Goal: Information Seeking & Learning: Check status

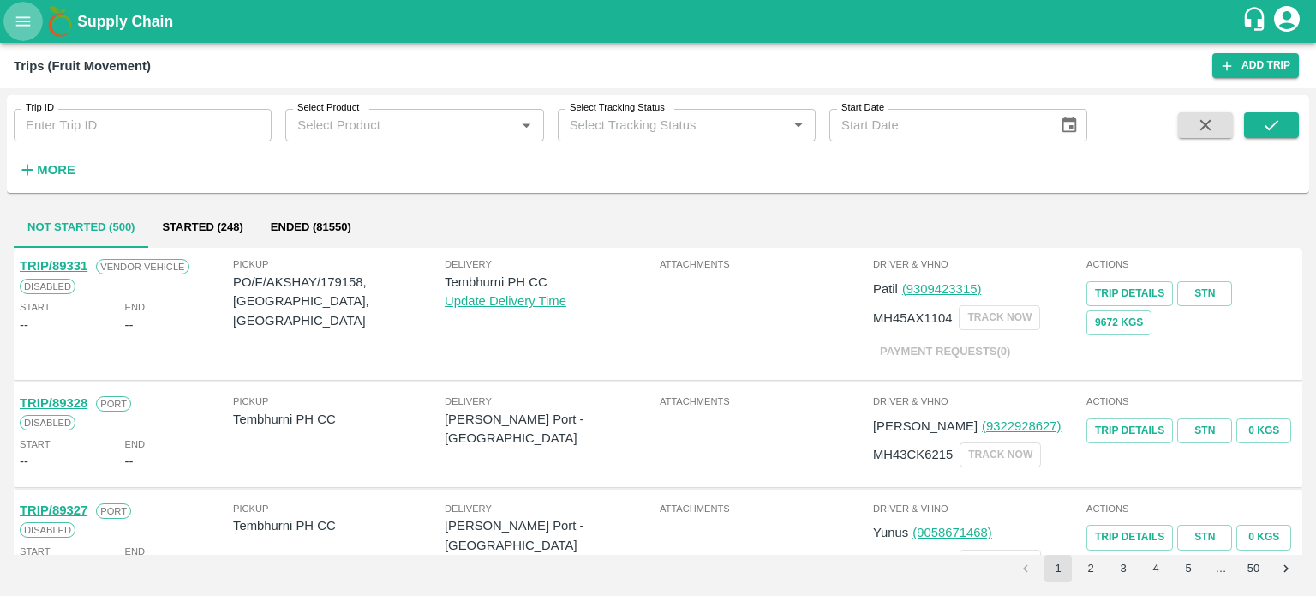
click at [21, 23] on icon "open drawer" at bounding box center [23, 21] width 19 height 19
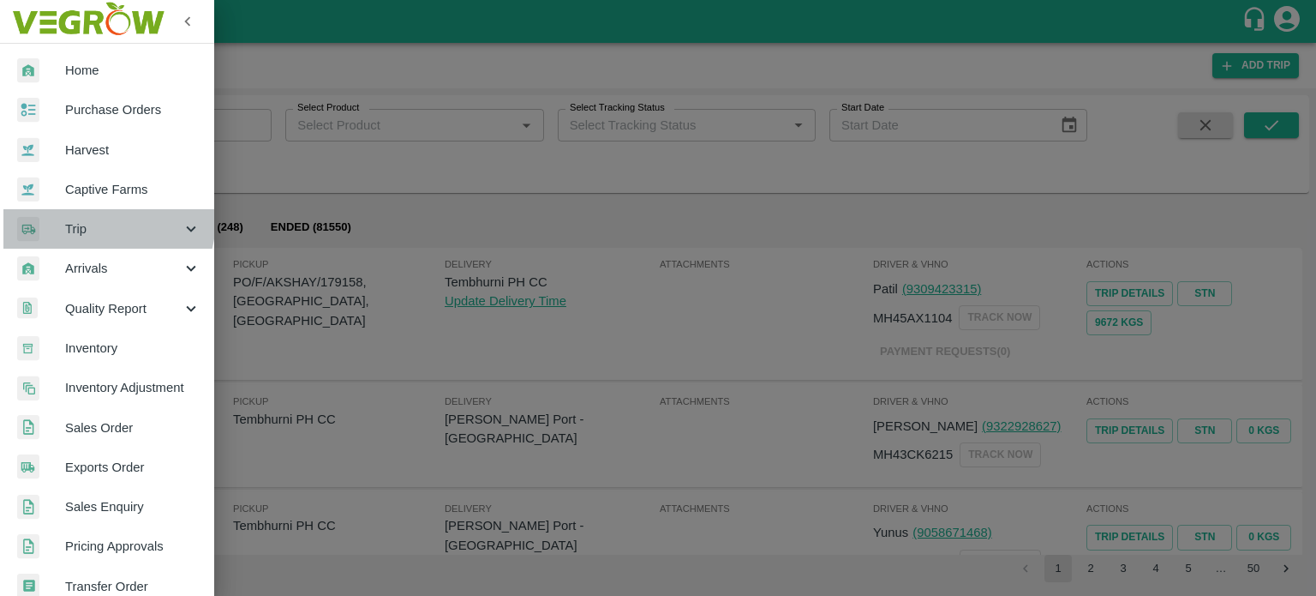
click at [88, 218] on div "Trip" at bounding box center [107, 228] width 214 height 39
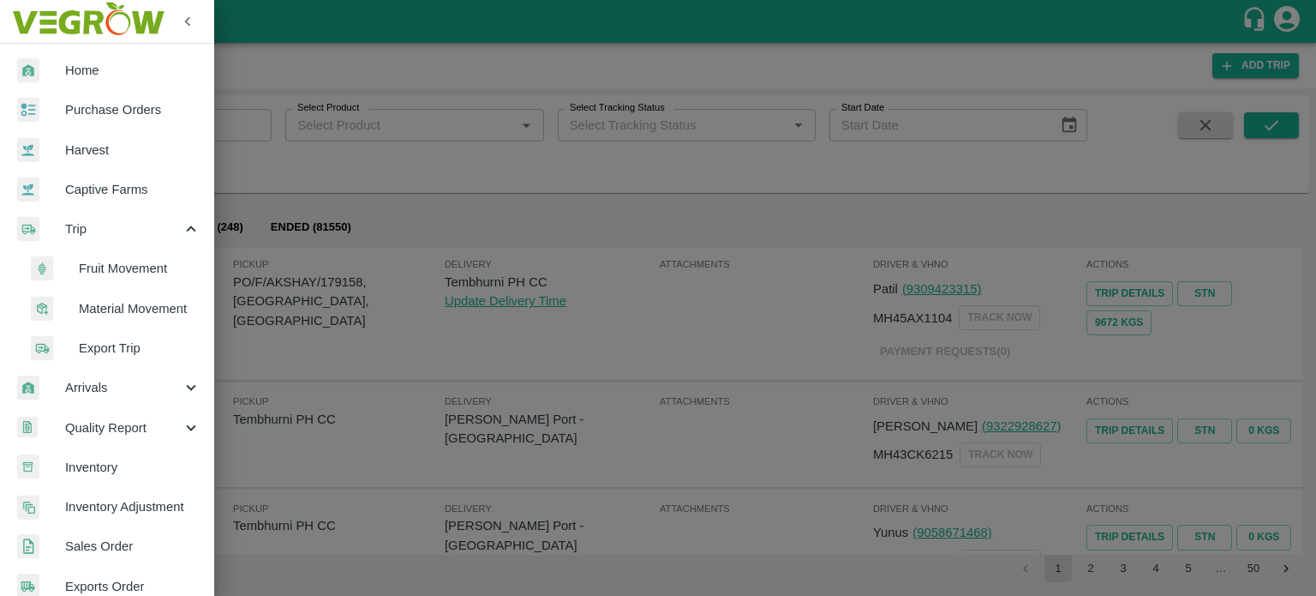
click at [142, 270] on span "Fruit Movement" at bounding box center [140, 268] width 122 height 19
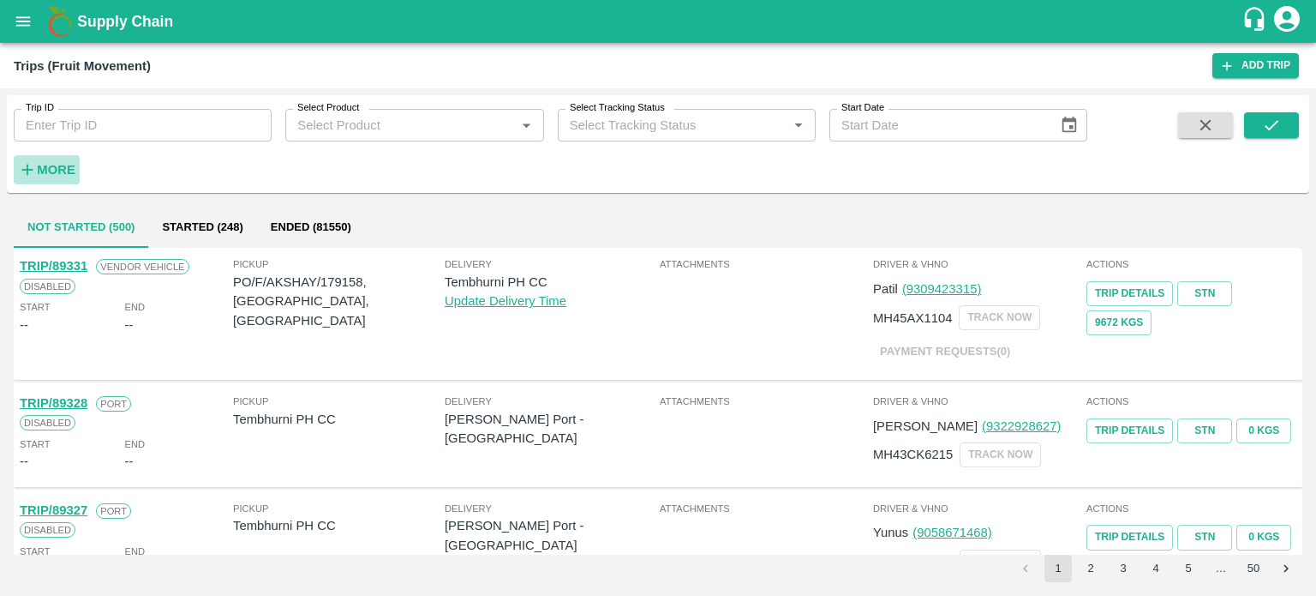
click at [55, 165] on strong "More" at bounding box center [56, 170] width 39 height 14
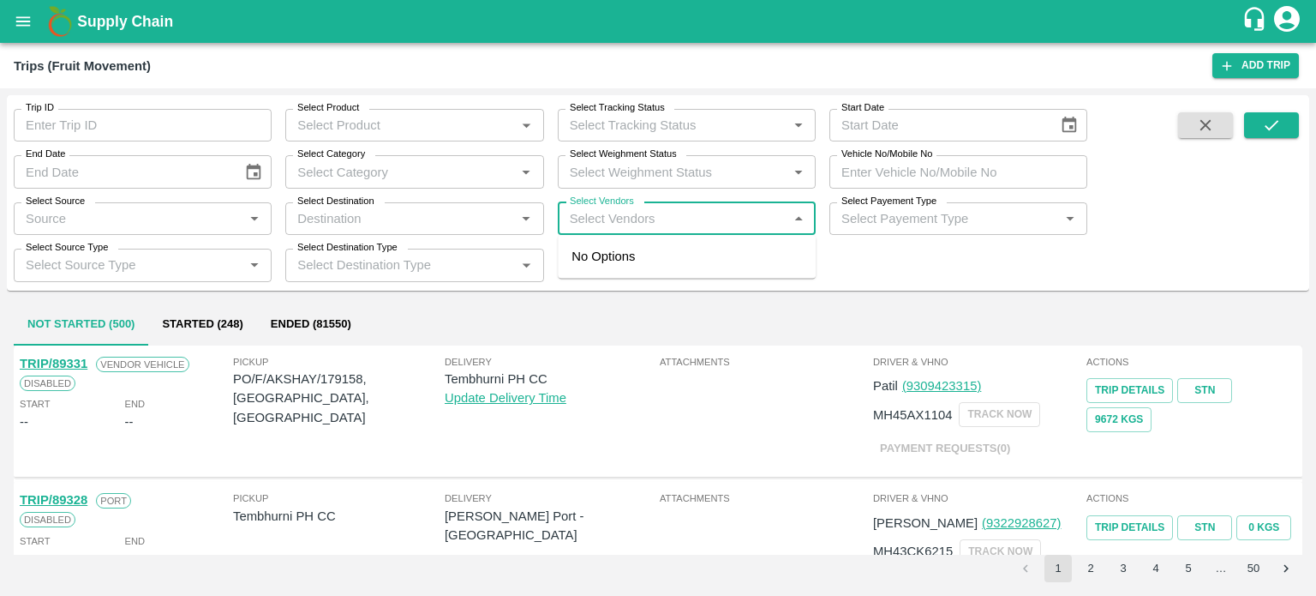
click at [682, 223] on input "Select Vendors" at bounding box center [672, 218] width 219 height 22
type input "[PERSON_NAME]"
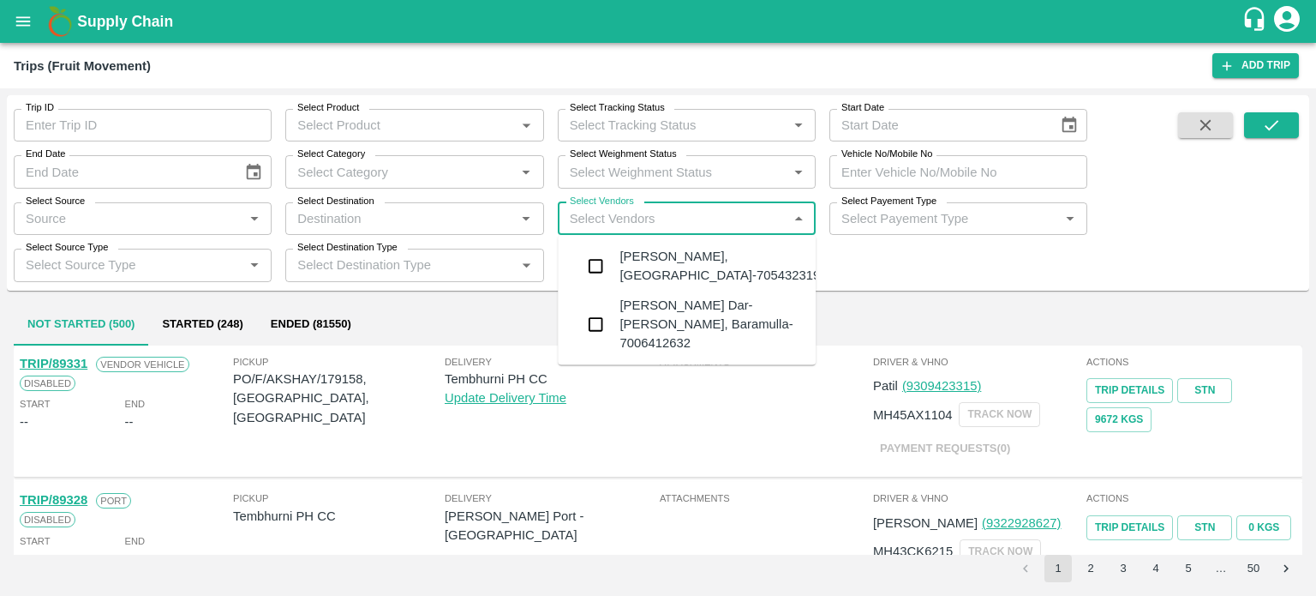
click at [662, 323] on div "[PERSON_NAME] Dar-[PERSON_NAME], Baramulla-7006412632" at bounding box center [711, 324] width 183 height 57
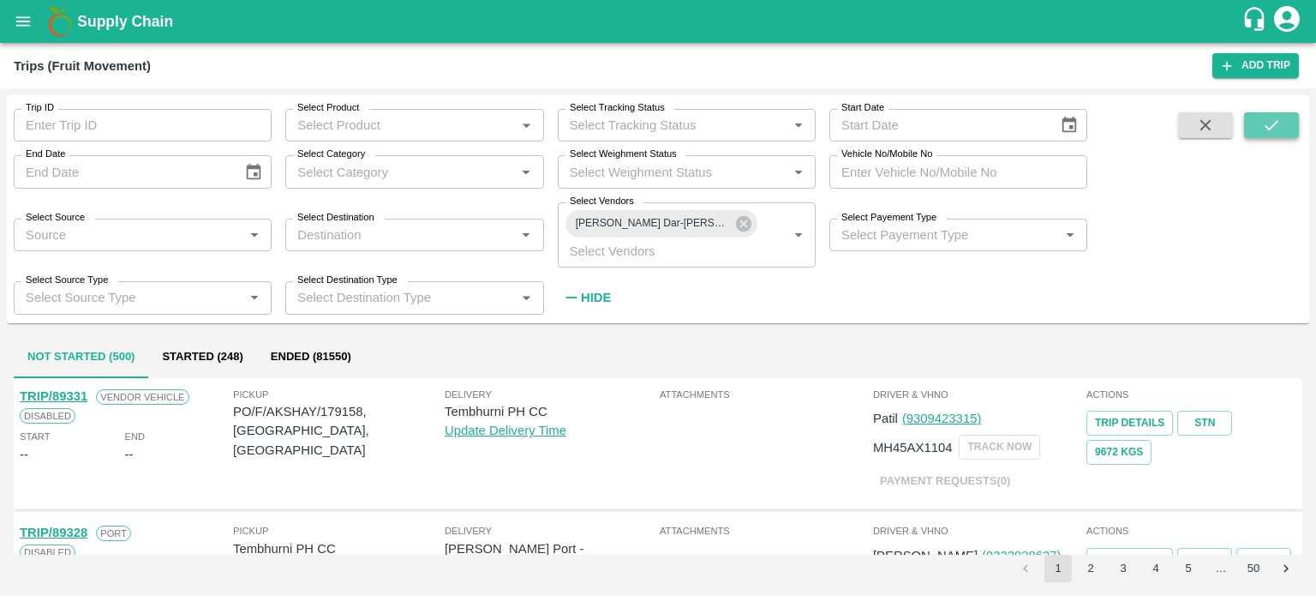
click at [1256, 126] on button "submit" at bounding box center [1271, 125] width 55 height 26
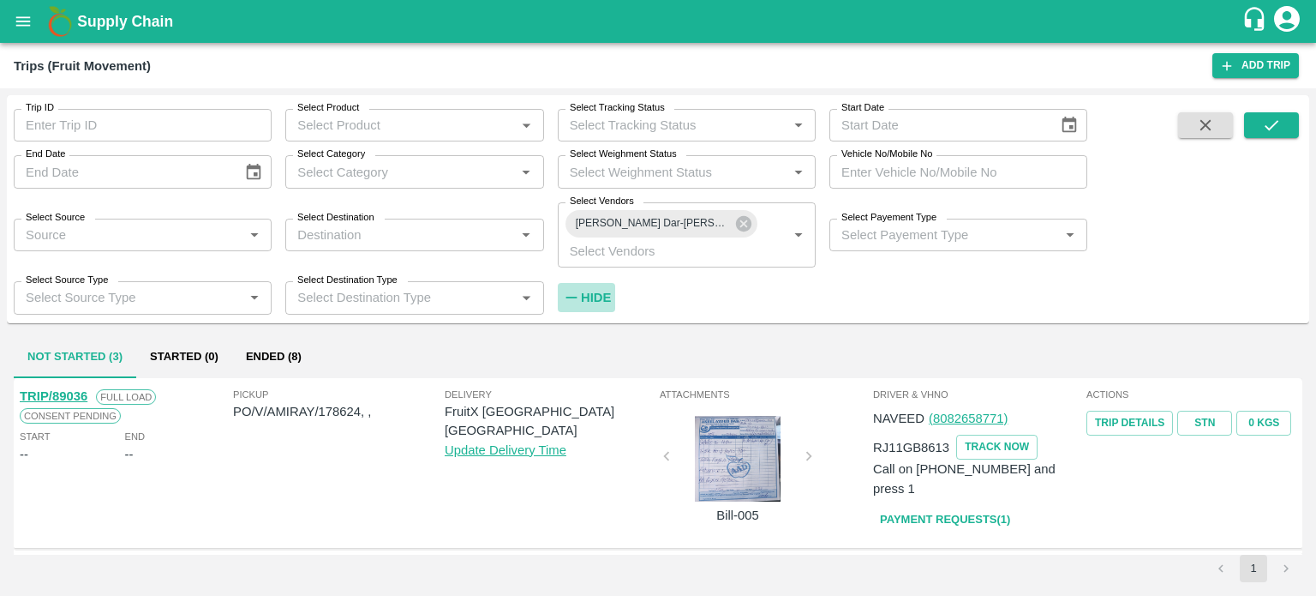
click at [600, 296] on strong "Hide" at bounding box center [596, 297] width 30 height 14
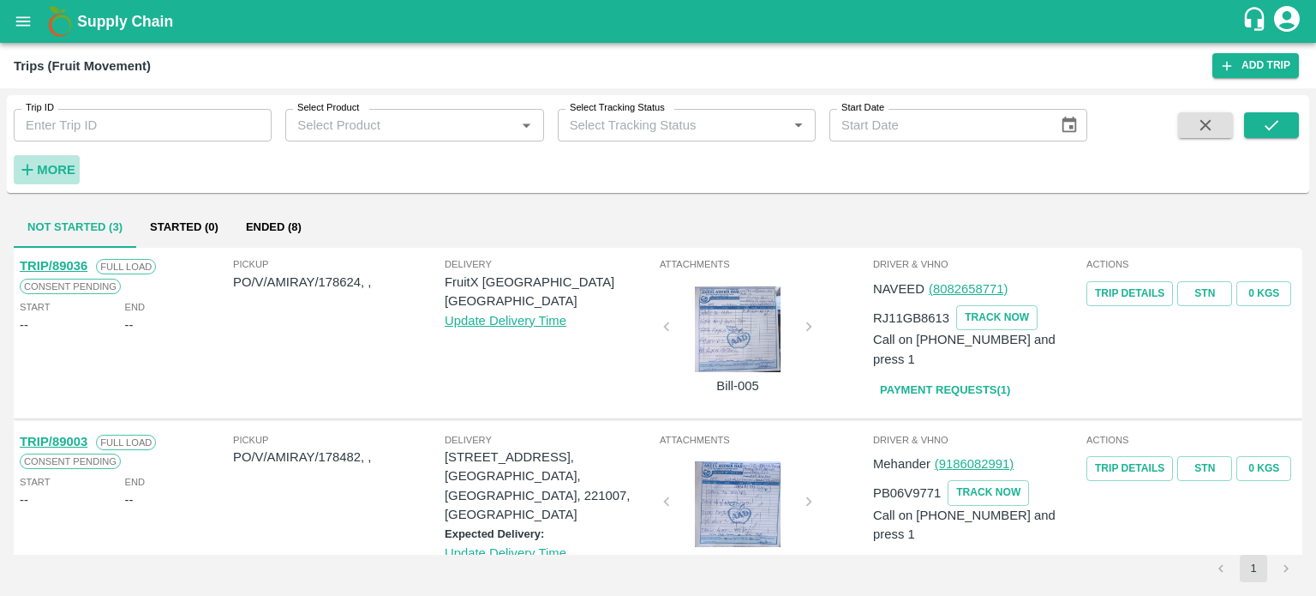
click at [47, 171] on strong "More" at bounding box center [56, 170] width 39 height 14
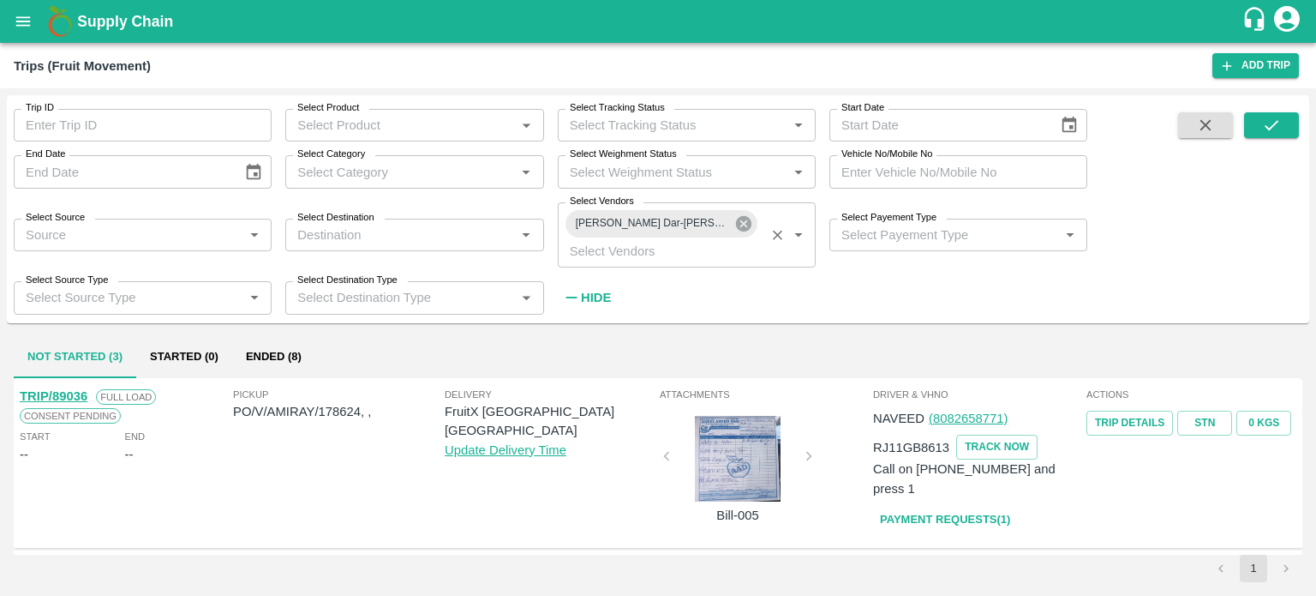
click at [739, 223] on icon at bounding box center [743, 223] width 15 height 15
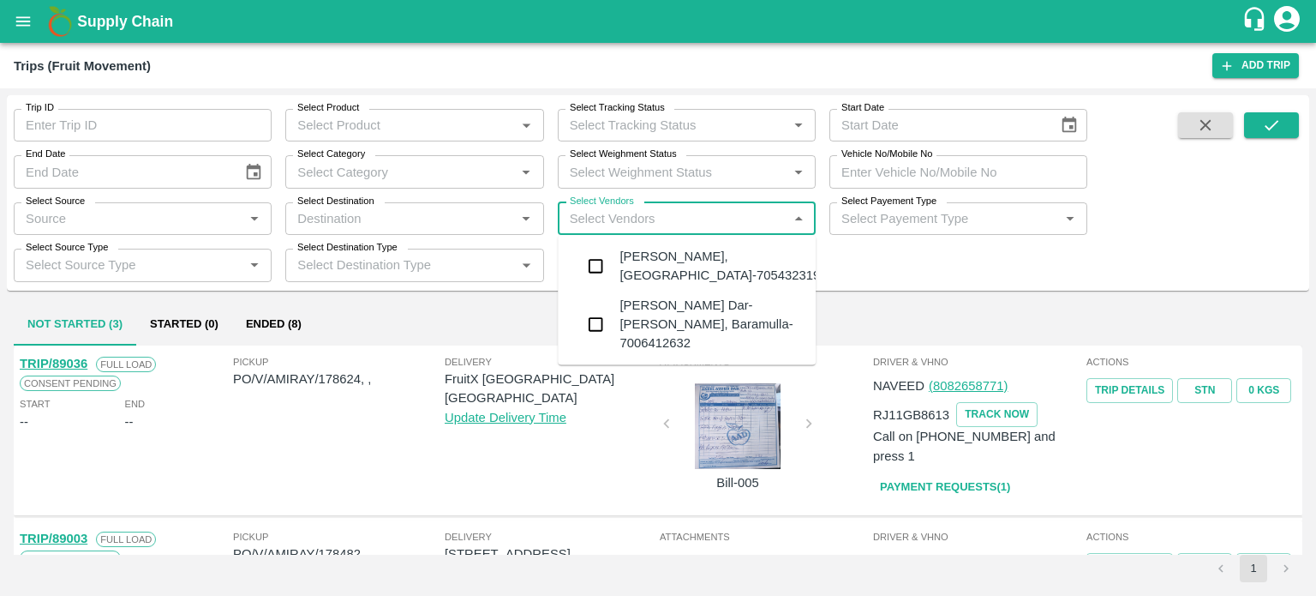
click at [628, 218] on input "Select Vendors" at bounding box center [672, 218] width 219 height 22
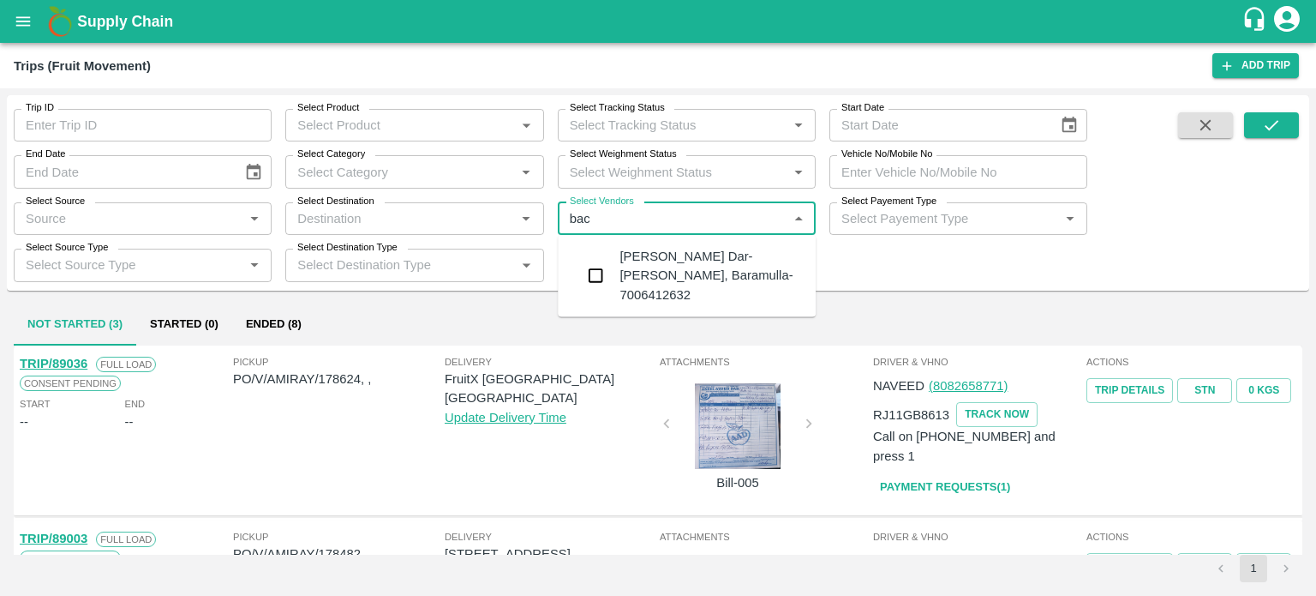
type input "bacc"
click at [698, 280] on div "[PERSON_NAME] (Bajrangbali Transport)-[GEOGRAPHIC_DATA], [GEOGRAPHIC_DATA]-8209…" at bounding box center [723, 275] width 207 height 57
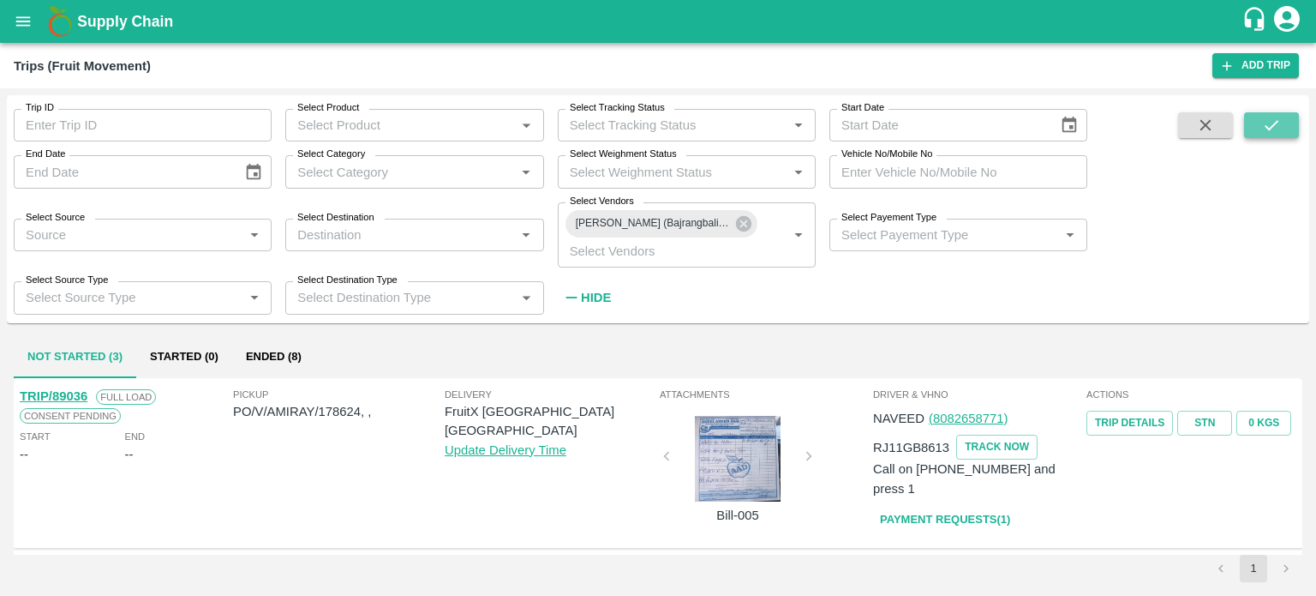
click at [1248, 119] on button "submit" at bounding box center [1271, 125] width 55 height 26
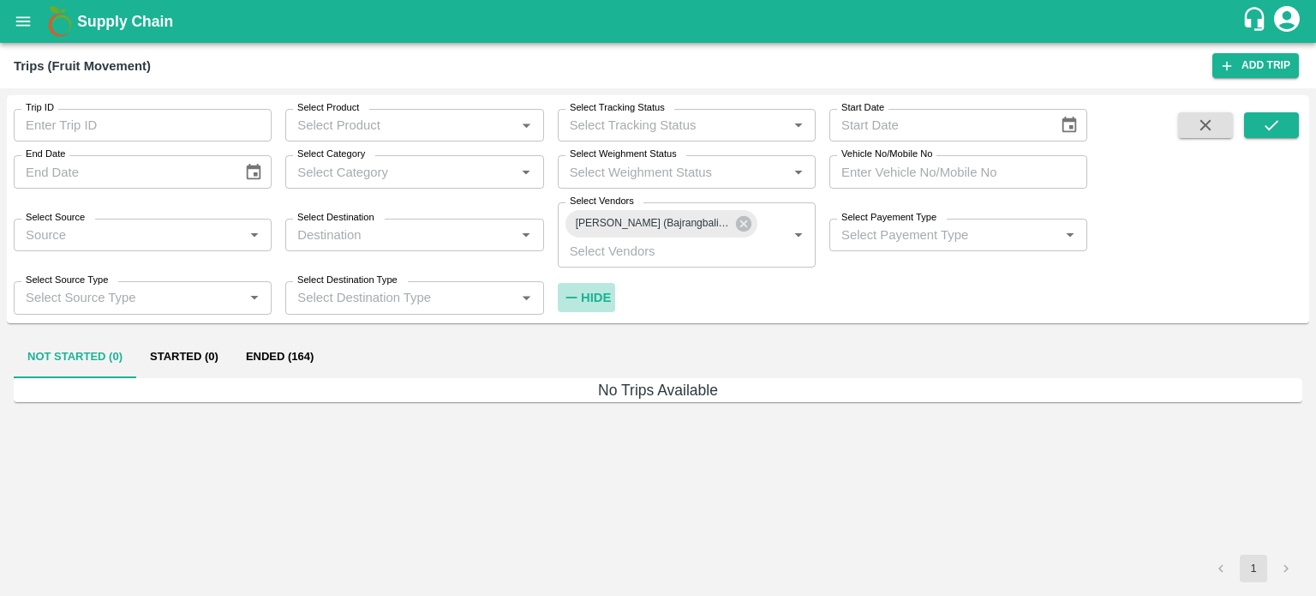
click at [597, 300] on strong "Hide" at bounding box center [596, 297] width 30 height 14
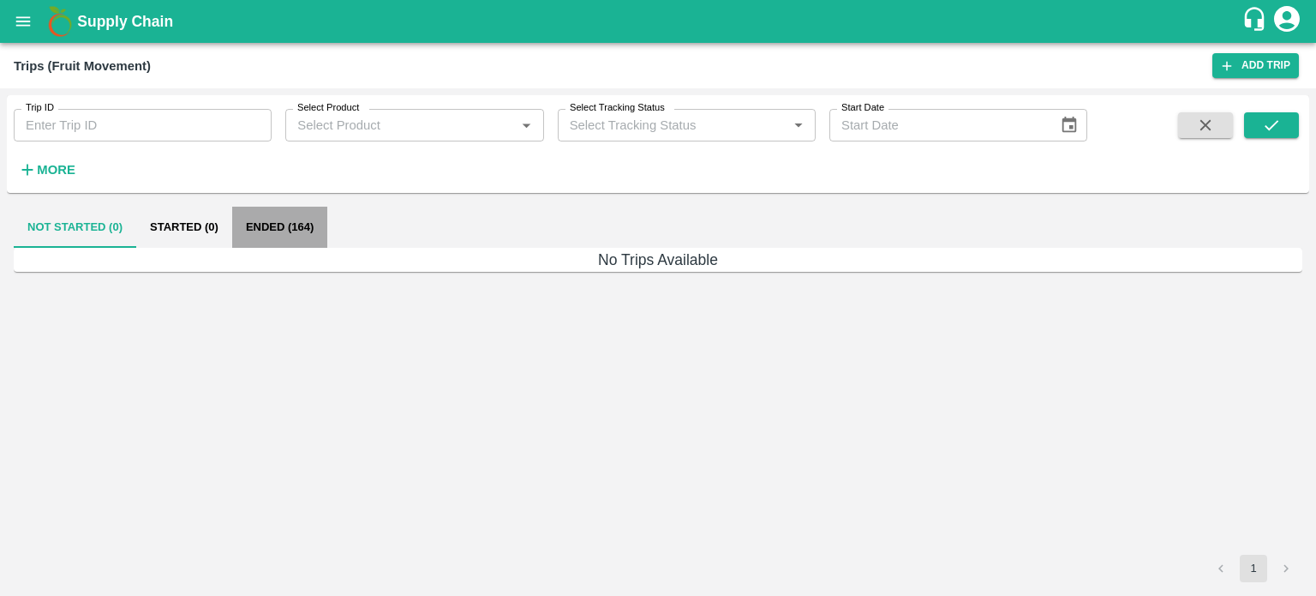
click at [291, 222] on button "Ended (164)" at bounding box center [279, 227] width 95 height 41
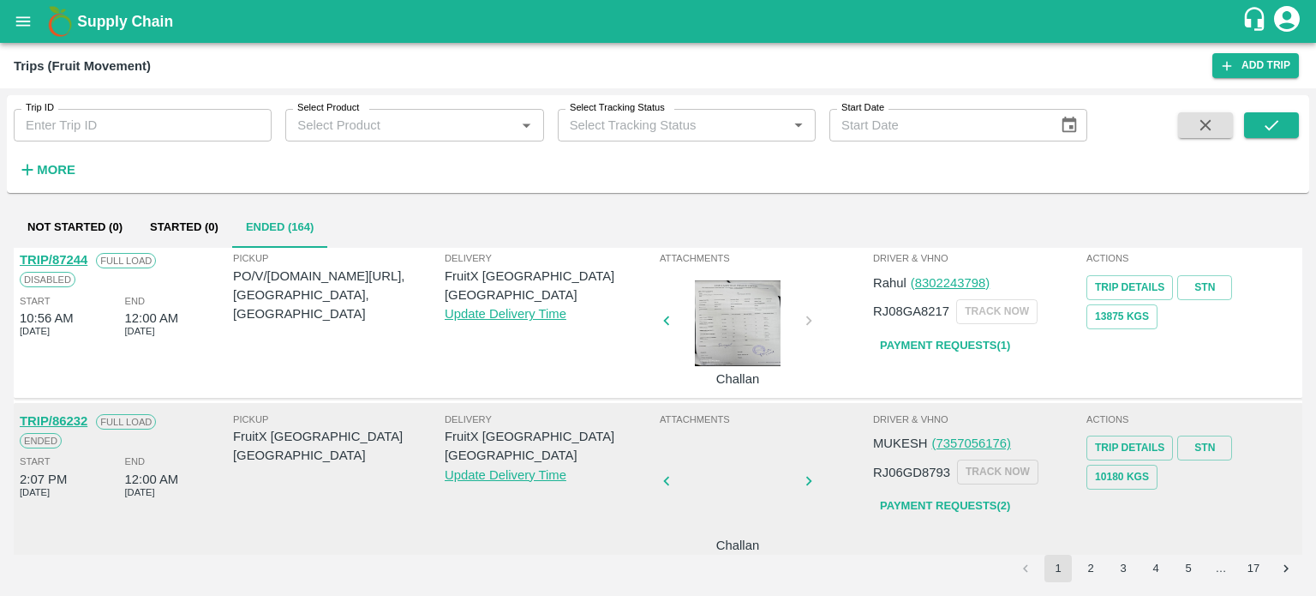
scroll to position [165, 0]
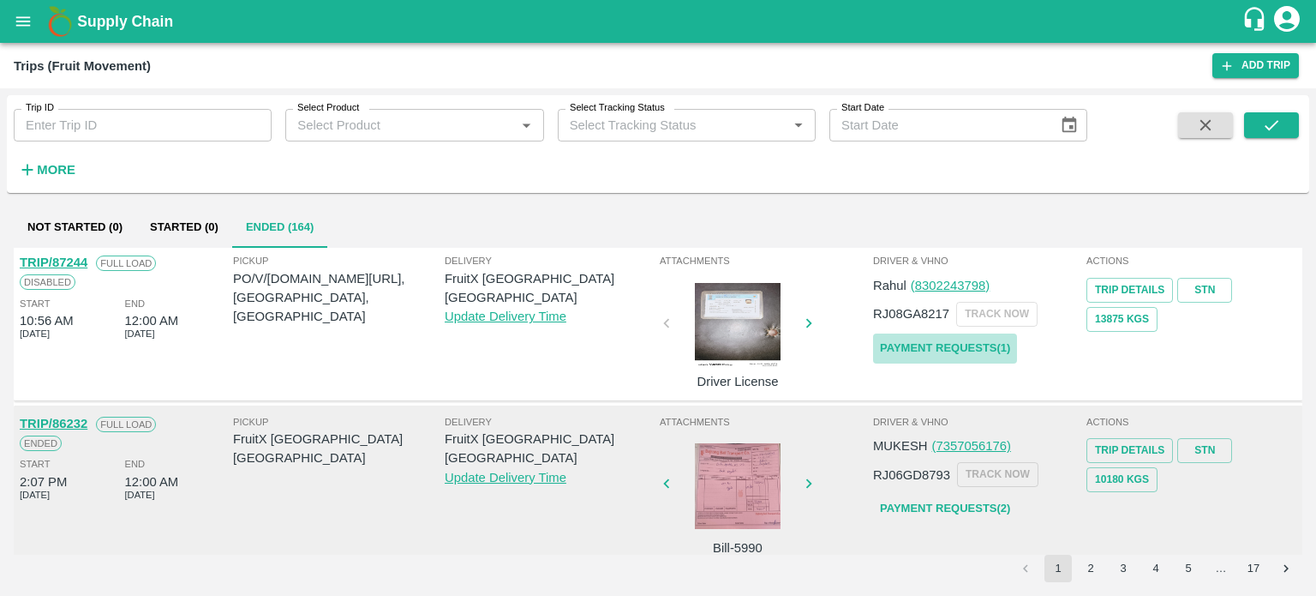
click at [939, 346] on link "Payment Requests( 1 )" at bounding box center [945, 348] width 144 height 30
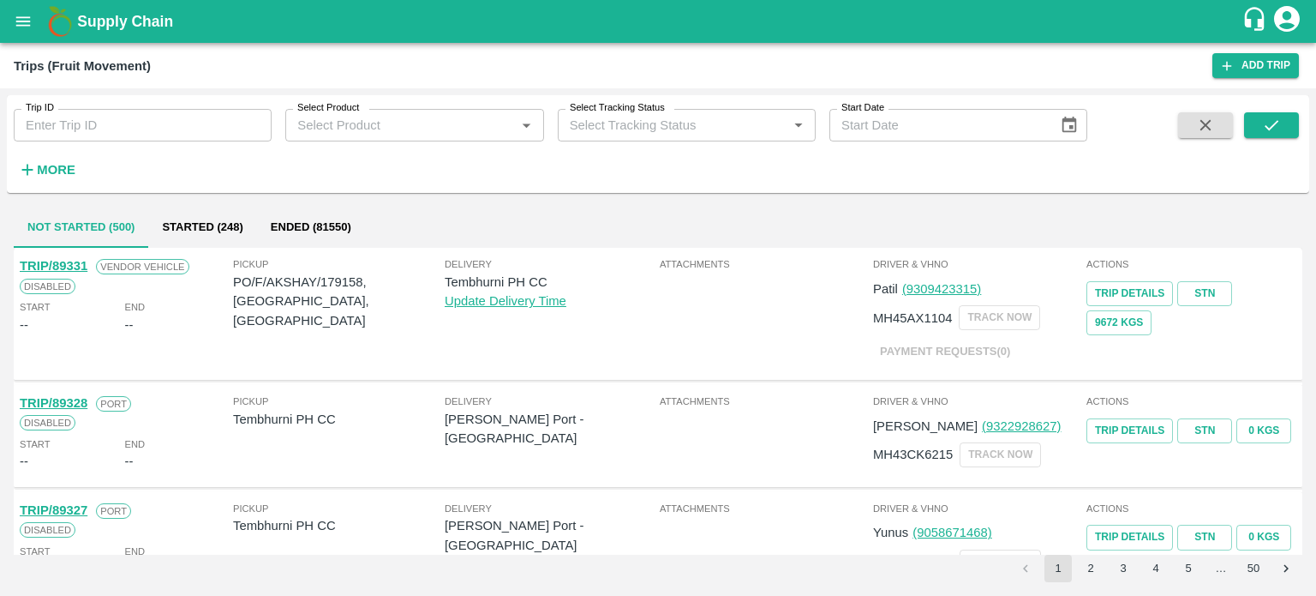
click at [70, 174] on strong "More" at bounding box center [56, 170] width 39 height 14
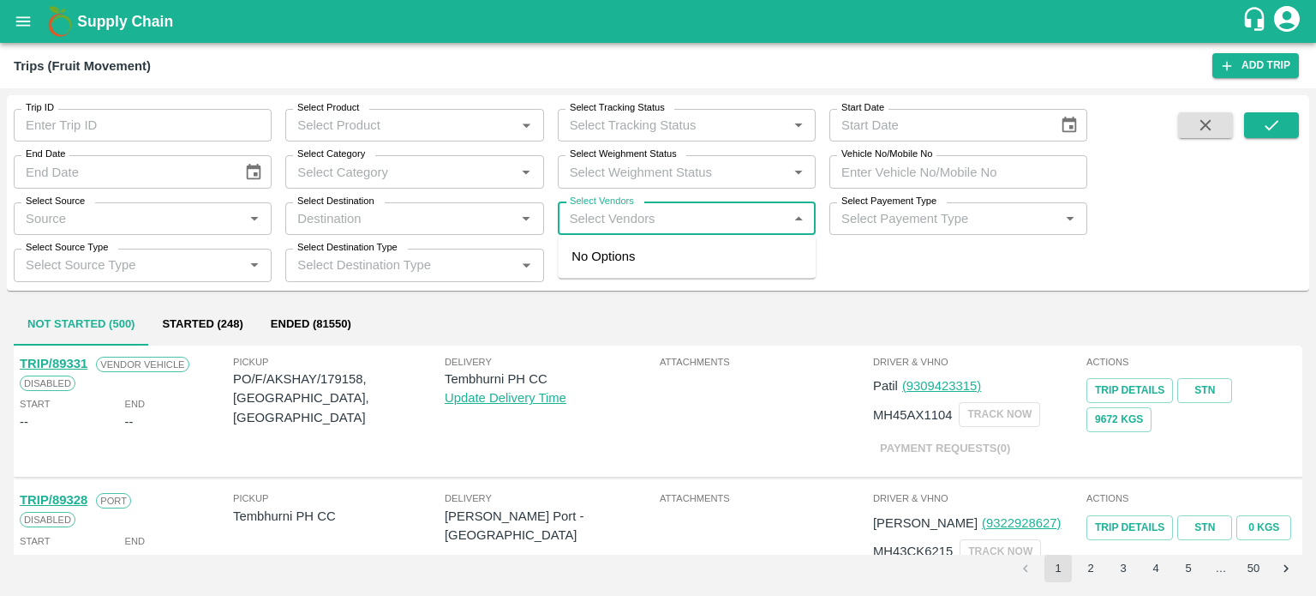
click at [615, 219] on input "Select Vendors" at bounding box center [672, 218] width 219 height 22
type input "bacc"
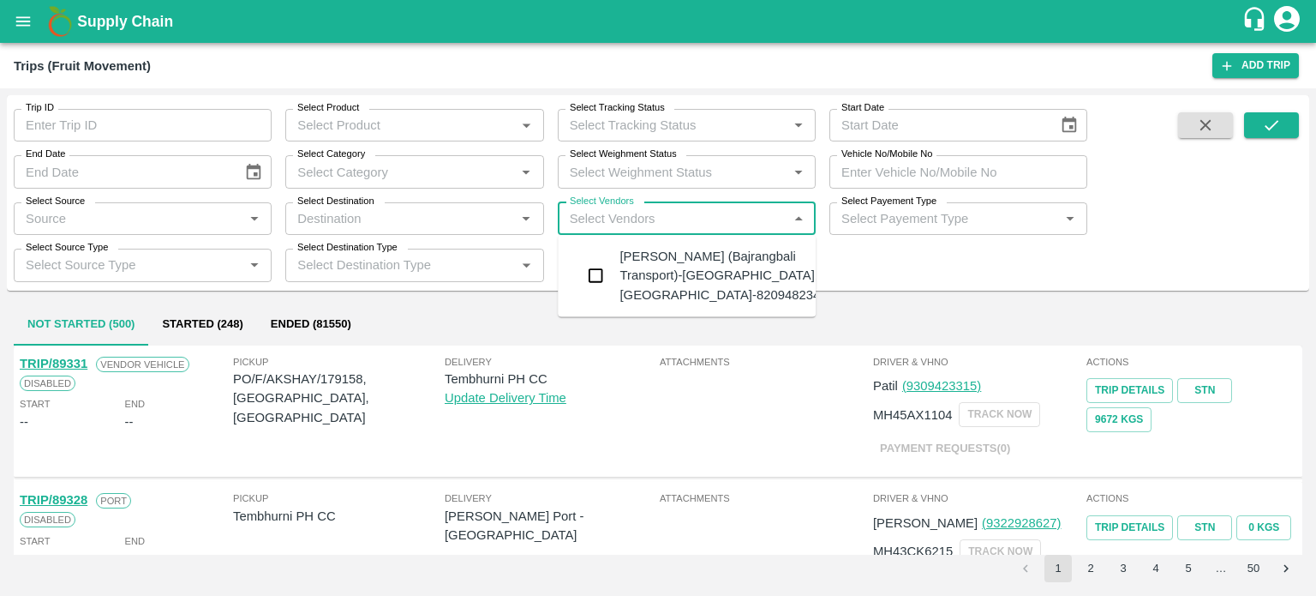
click at [652, 268] on div "[PERSON_NAME] (Bajrangbali Transport)-[GEOGRAPHIC_DATA], [GEOGRAPHIC_DATA]-8209…" at bounding box center [723, 275] width 207 height 57
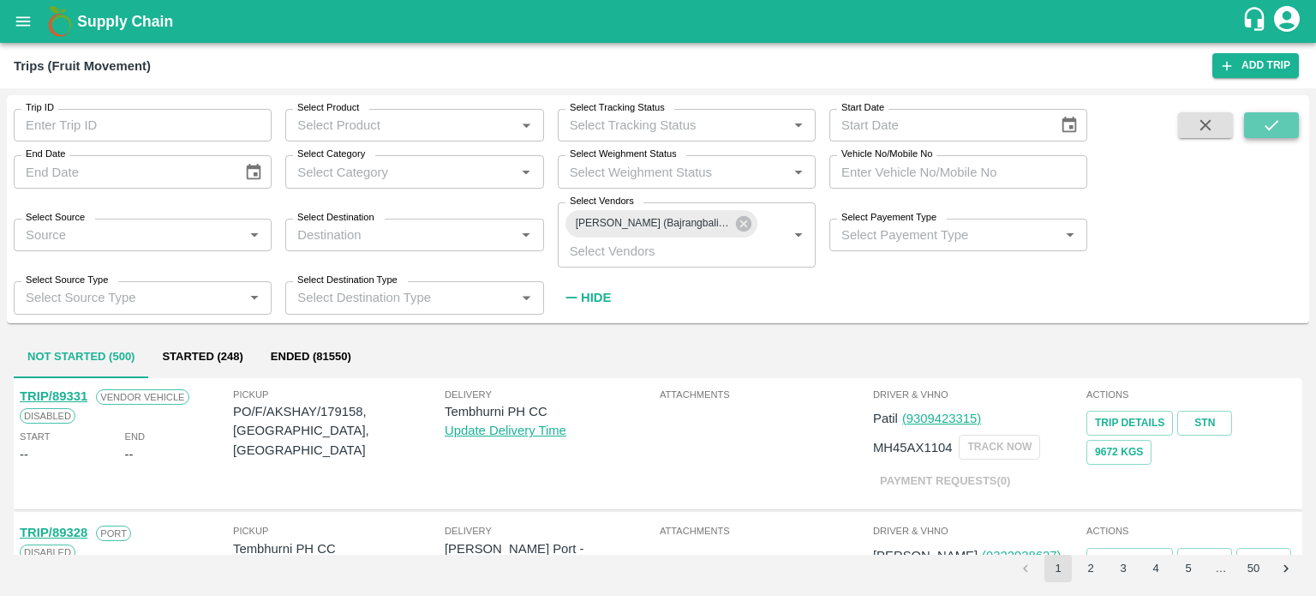
click at [1291, 121] on button "submit" at bounding box center [1271, 125] width 55 height 26
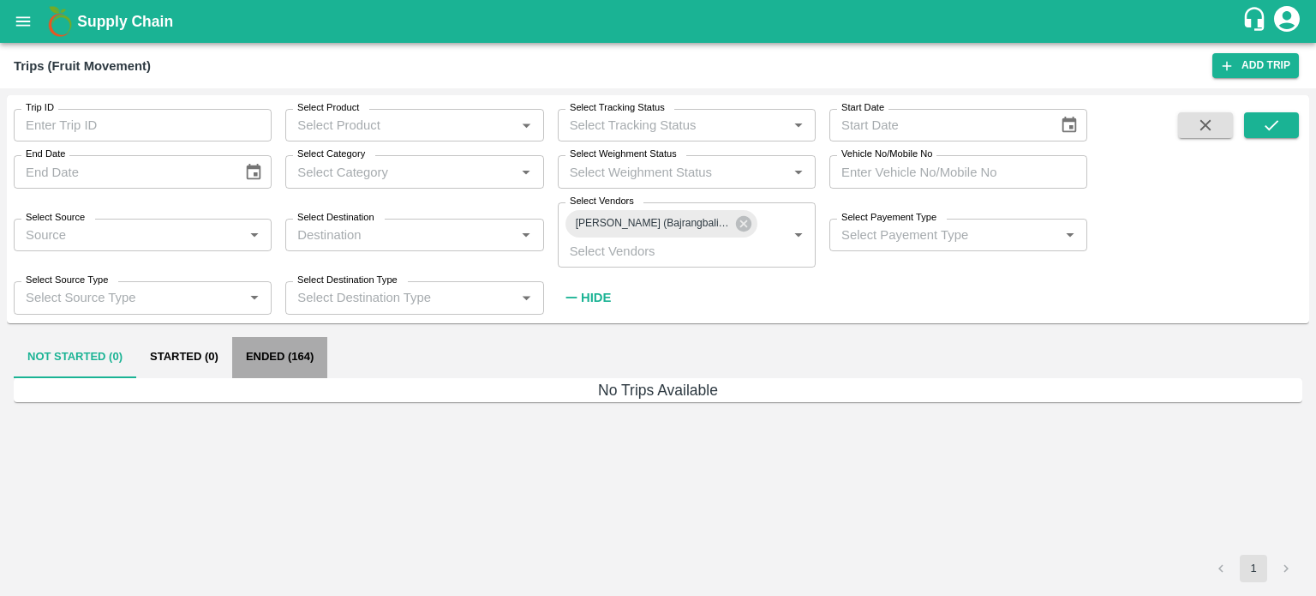
click at [308, 360] on button "Ended (164)" at bounding box center [279, 357] width 95 height 41
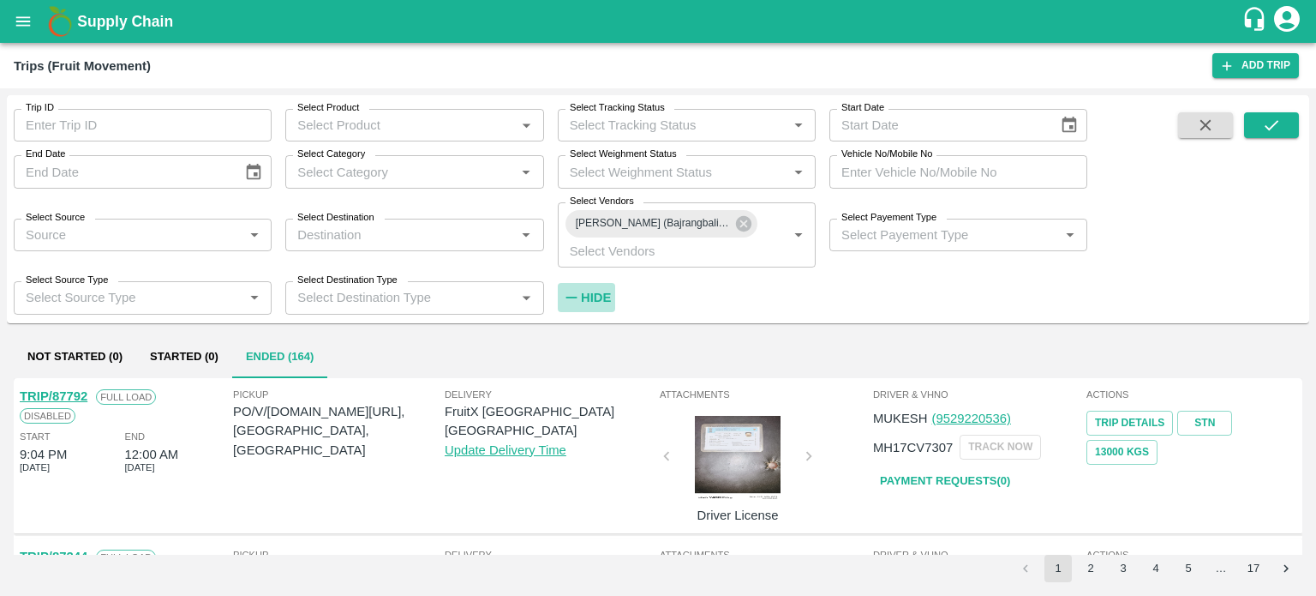
click at [598, 293] on strong "Hide" at bounding box center [596, 297] width 30 height 14
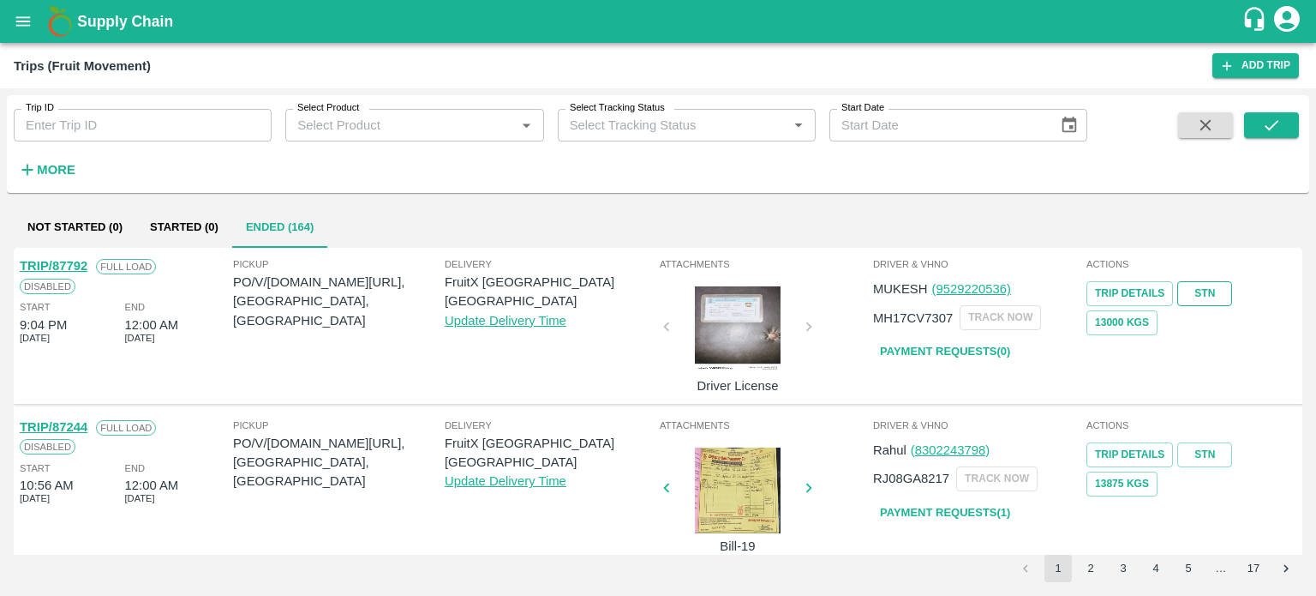
click at [1196, 287] on link "STN" at bounding box center [1204, 293] width 55 height 25
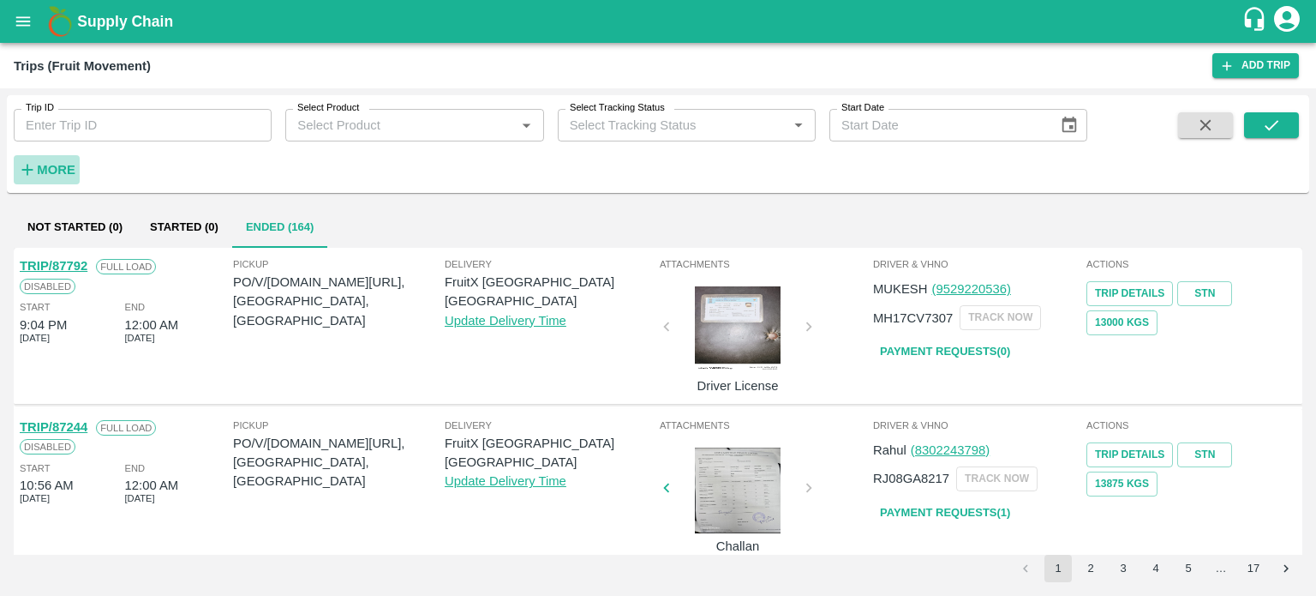
click at [69, 161] on h6 "More" at bounding box center [56, 170] width 39 height 22
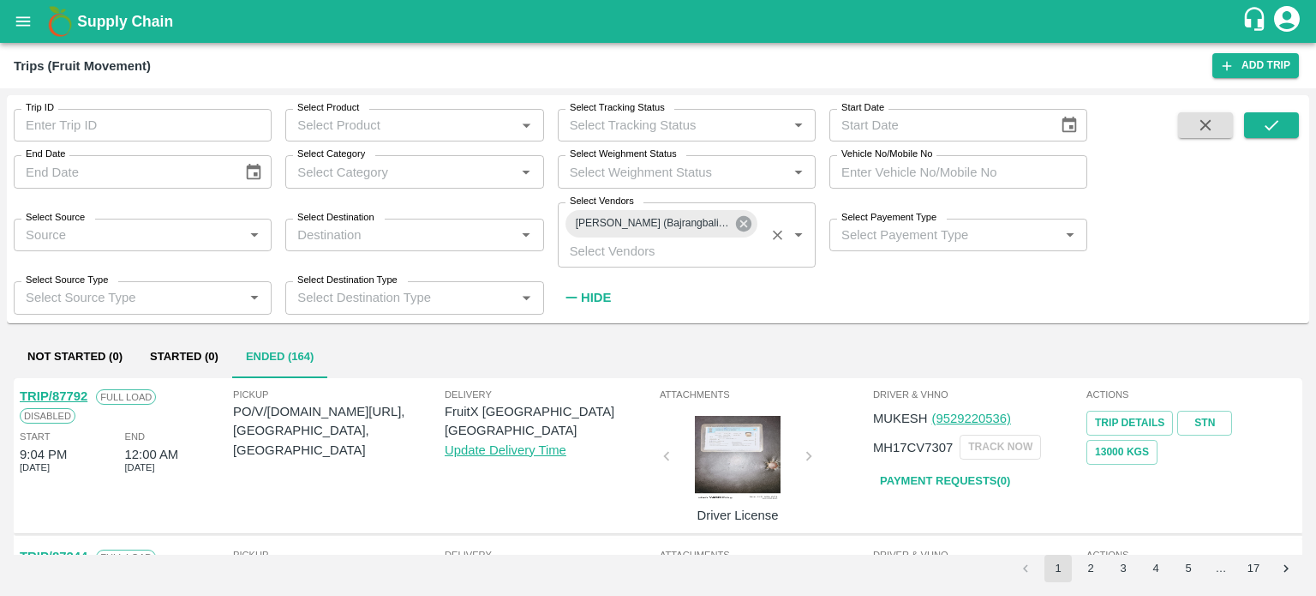
click at [740, 229] on icon at bounding box center [743, 223] width 15 height 15
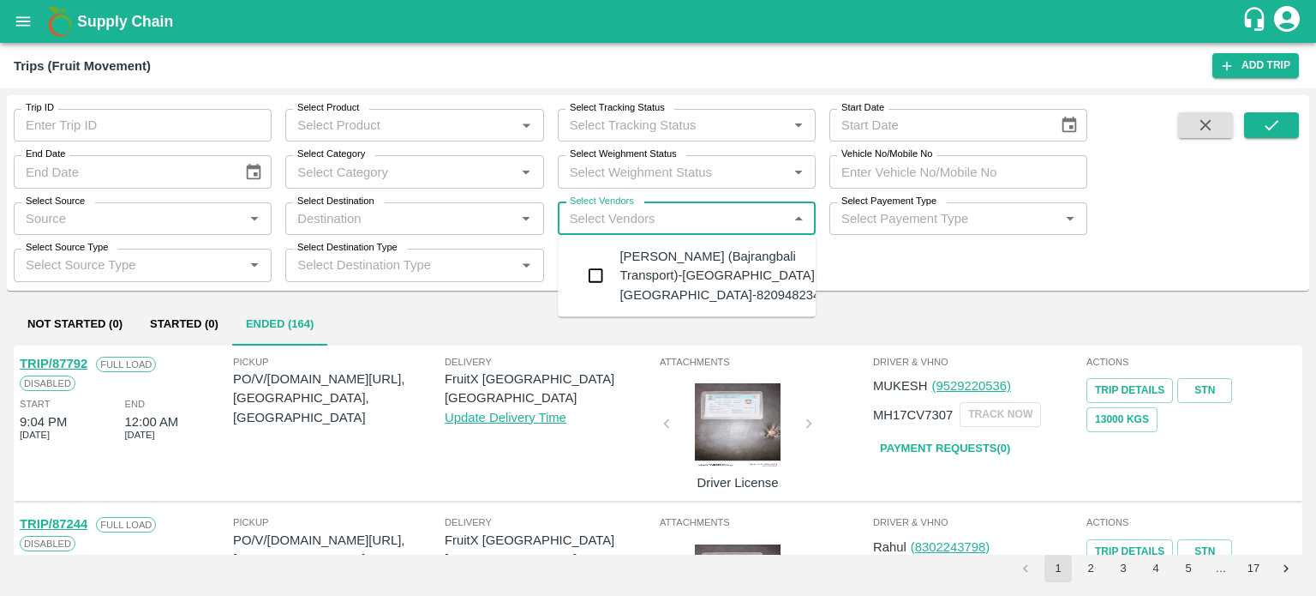
click at [672, 221] on input "Select Vendors" at bounding box center [672, 218] width 219 height 22
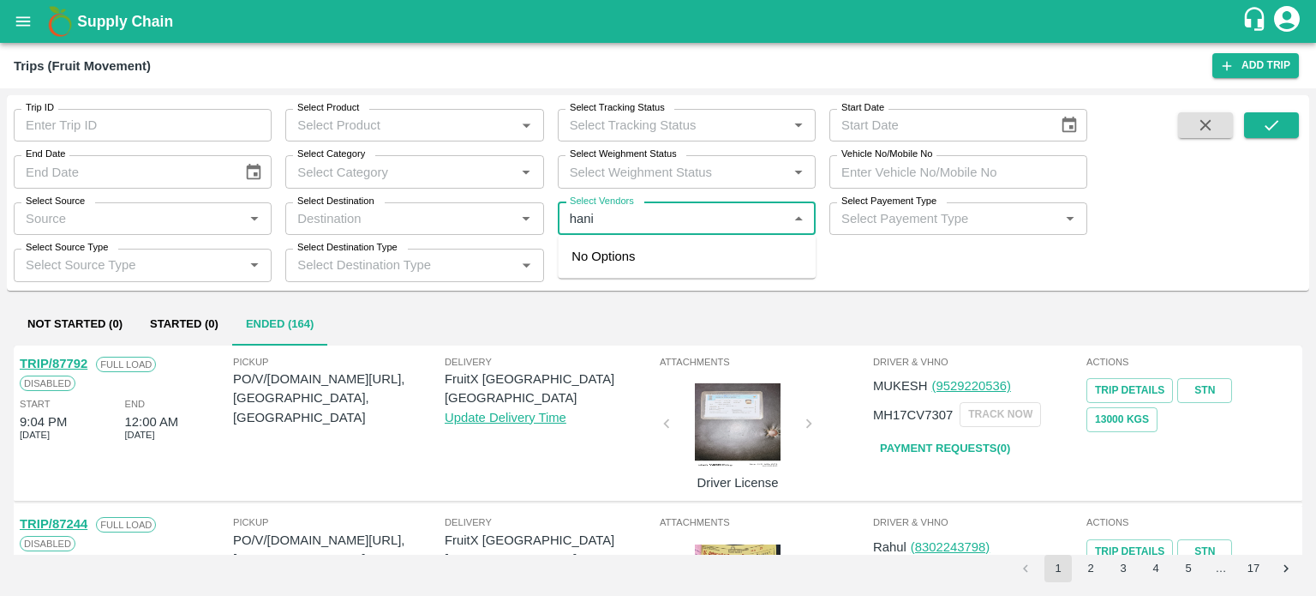
type input "hanif"
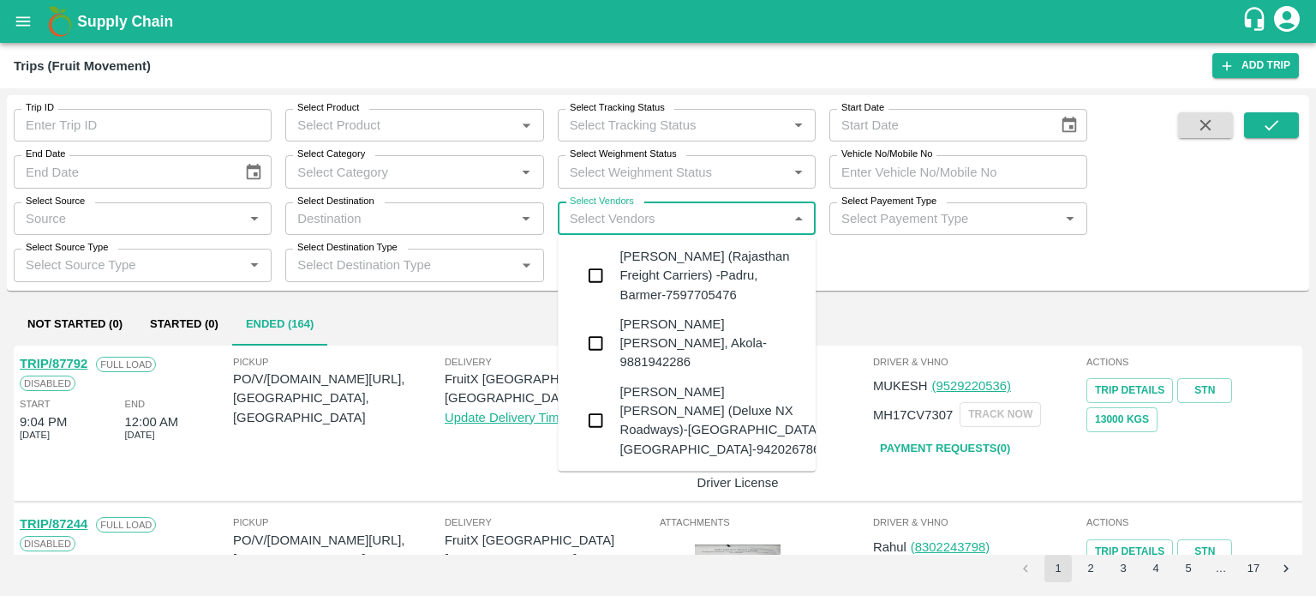
click at [644, 266] on div "Hanif Khan (Rajasthan Freight Carriers) -Padru, Barmer-7597705476" at bounding box center [711, 275] width 183 height 57
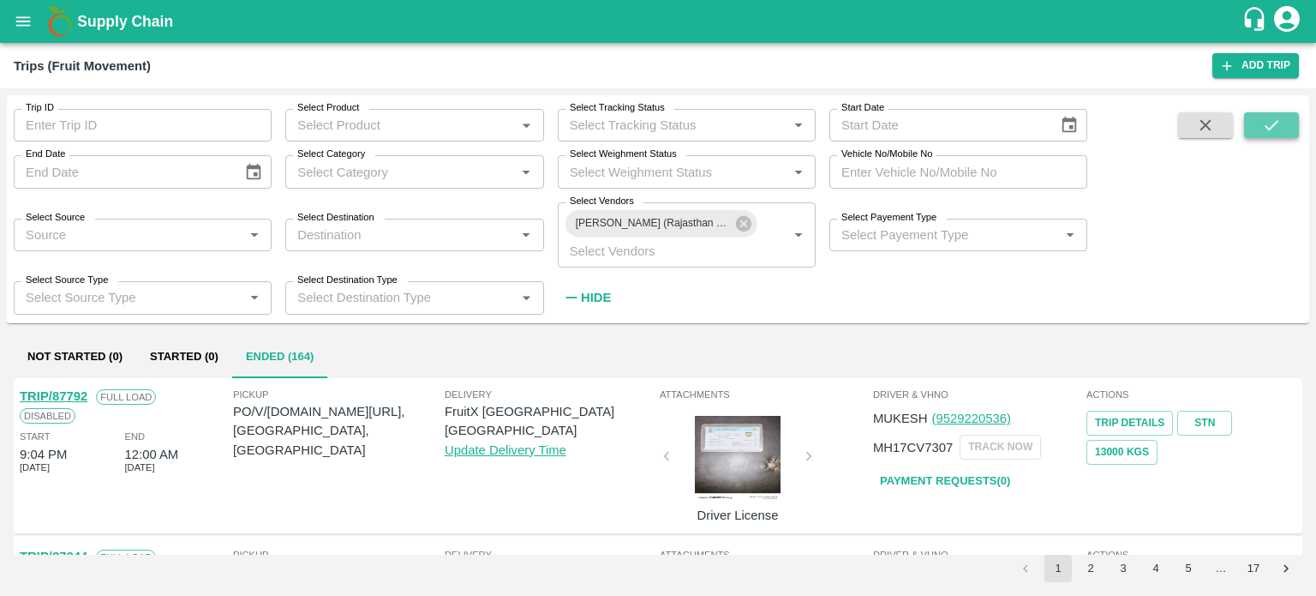
click at [1274, 125] on icon "submit" at bounding box center [1272, 125] width 14 height 10
click at [609, 287] on h6 "Hide" at bounding box center [596, 297] width 30 height 22
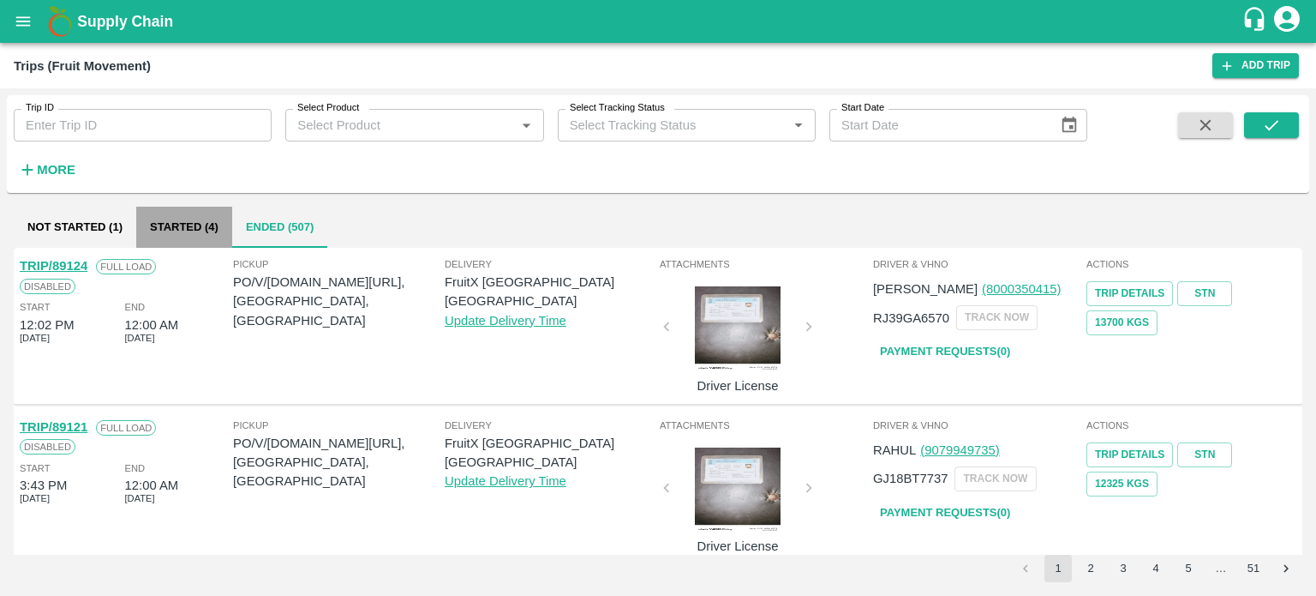
click at [208, 232] on button "Started (4)" at bounding box center [184, 227] width 96 height 41
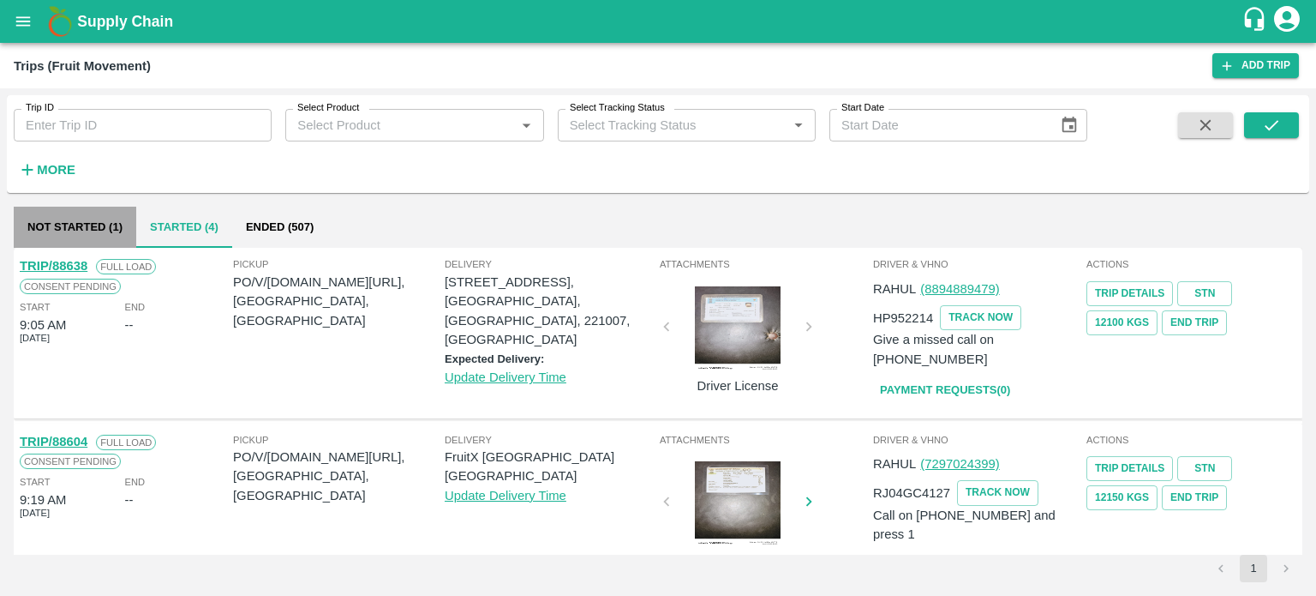
click at [84, 225] on button "Not Started (1)" at bounding box center [75, 227] width 123 height 41
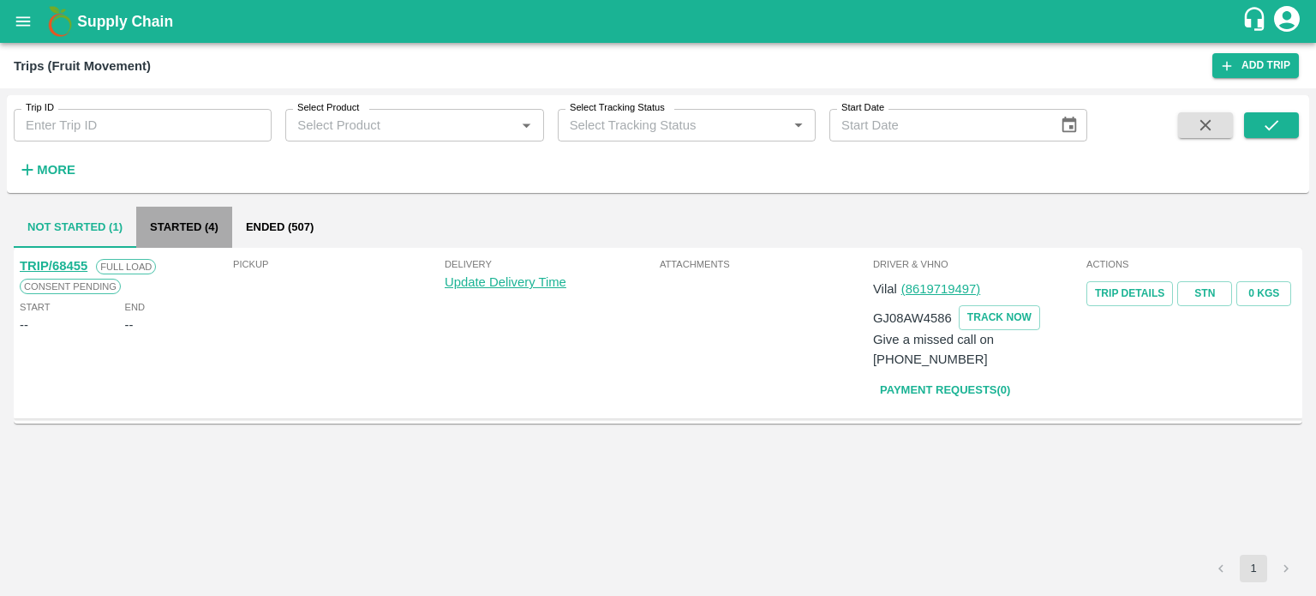
click at [168, 223] on button "Started (4)" at bounding box center [184, 227] width 96 height 41
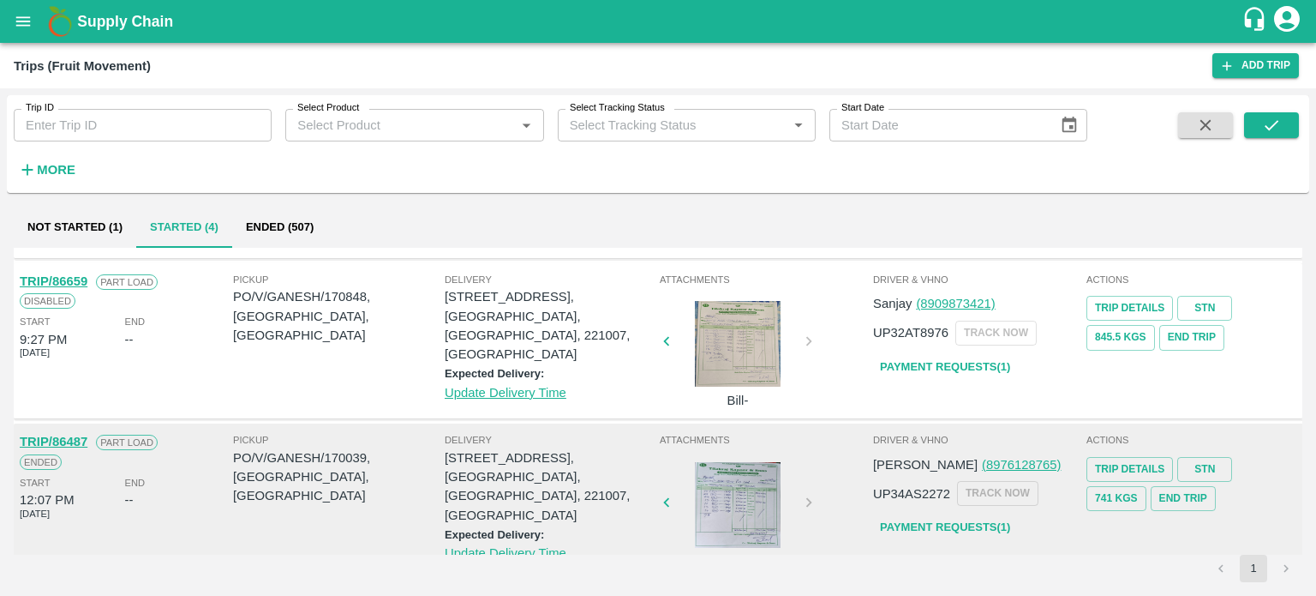
scroll to position [336, 0]
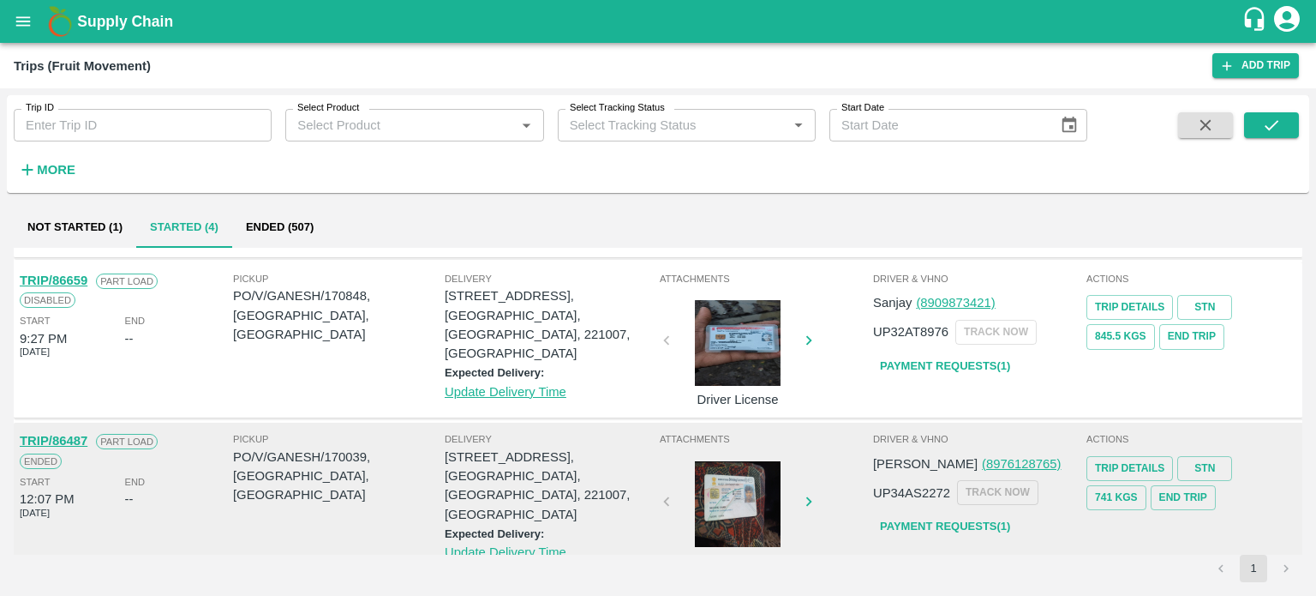
click at [864, 528] on div "Attachments Driver License" at bounding box center [764, 500] width 213 height 147
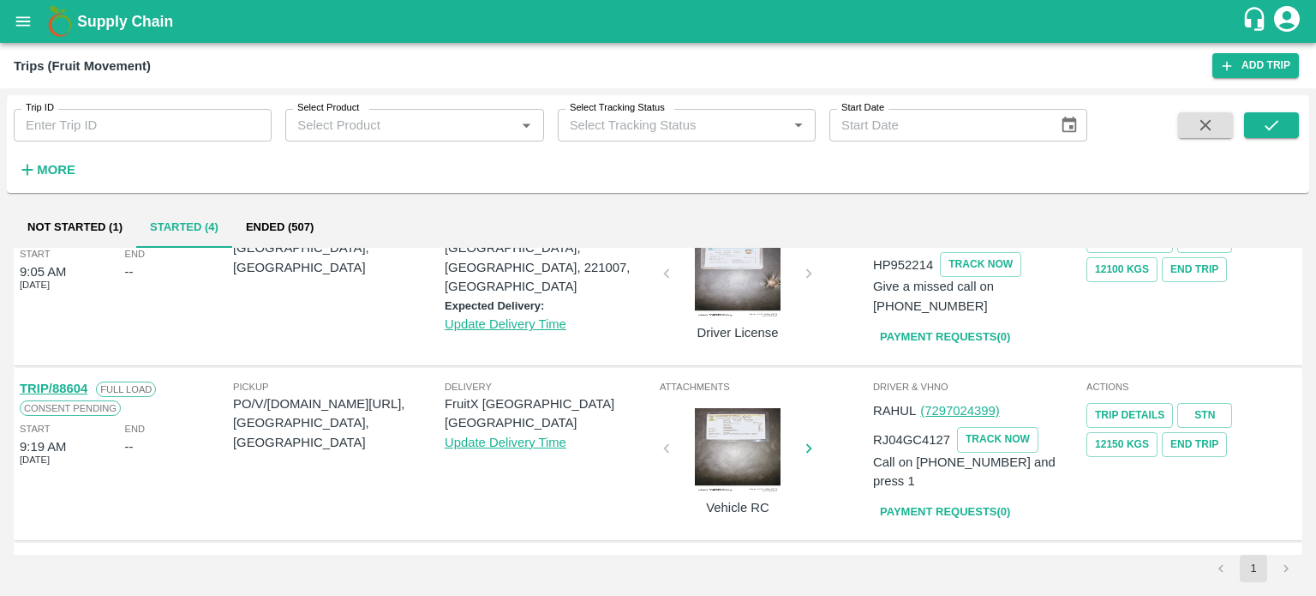
scroll to position [0, 0]
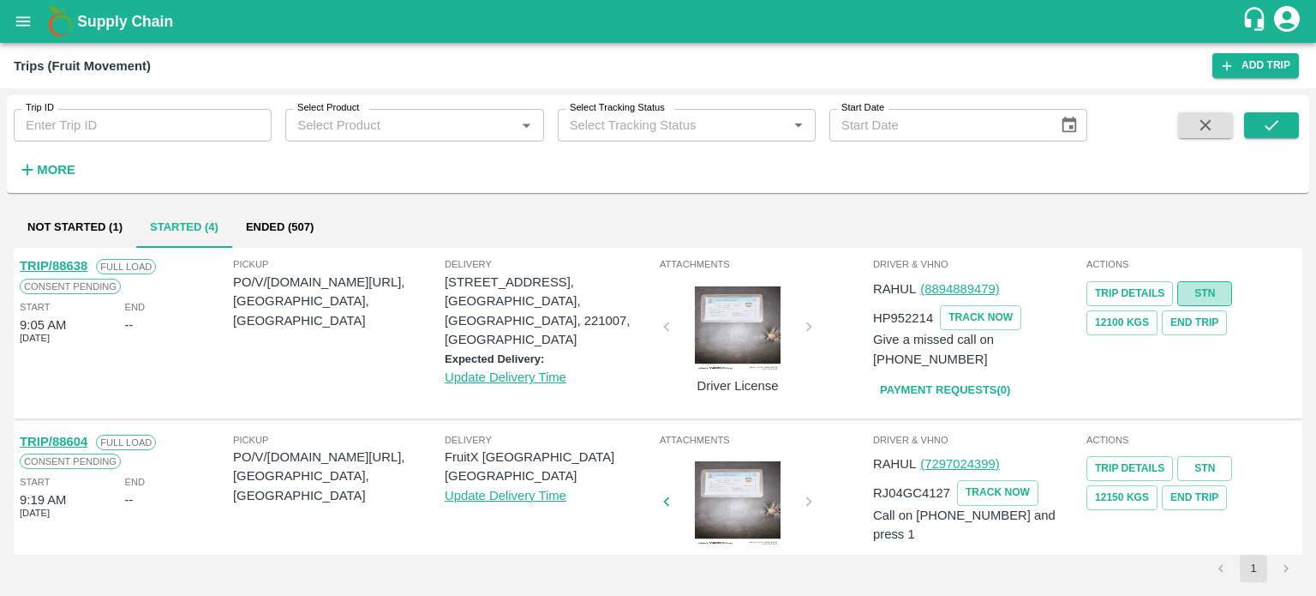
click at [1205, 292] on link "STN" at bounding box center [1204, 293] width 55 height 25
click at [226, 348] on div "TRIP/88638 Full Load Consent Pending Start 9:05 AM 02 Oct 2025 End --" at bounding box center [124, 332] width 213 height 161
click at [1192, 321] on button "End Trip" at bounding box center [1194, 322] width 65 height 25
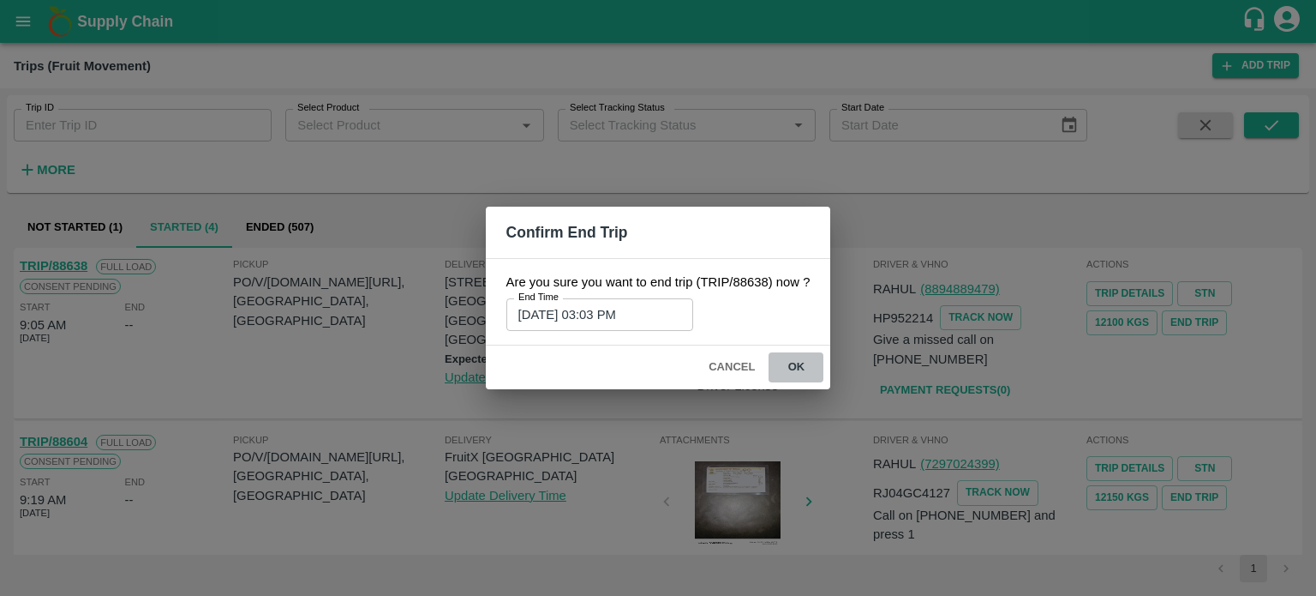
click at [792, 368] on button "ok" at bounding box center [796, 367] width 55 height 30
click at [734, 372] on button "Cancel" at bounding box center [732, 367] width 60 height 30
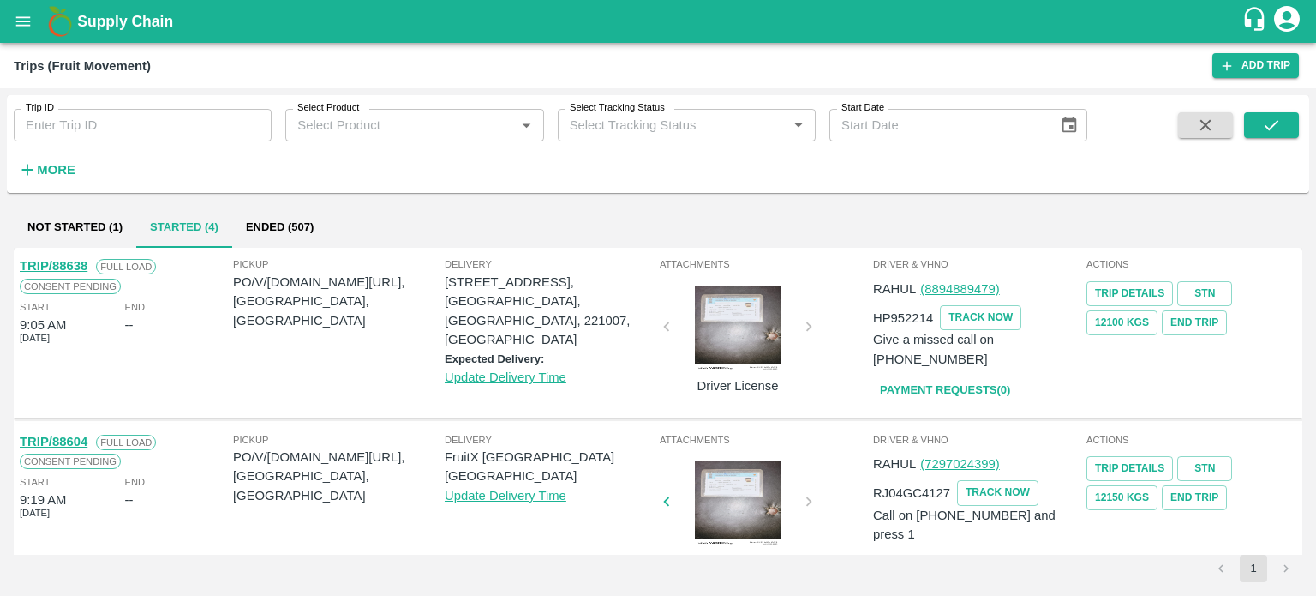
click at [593, 386] on div "Delivery Shop No B 27 , , Pahariya fruit mandi, Pahariya , Varanasi, U.P 221007…" at bounding box center [551, 332] width 212 height 153
click at [614, 382] on div "Update Delivery Time" at bounding box center [551, 377] width 212 height 19
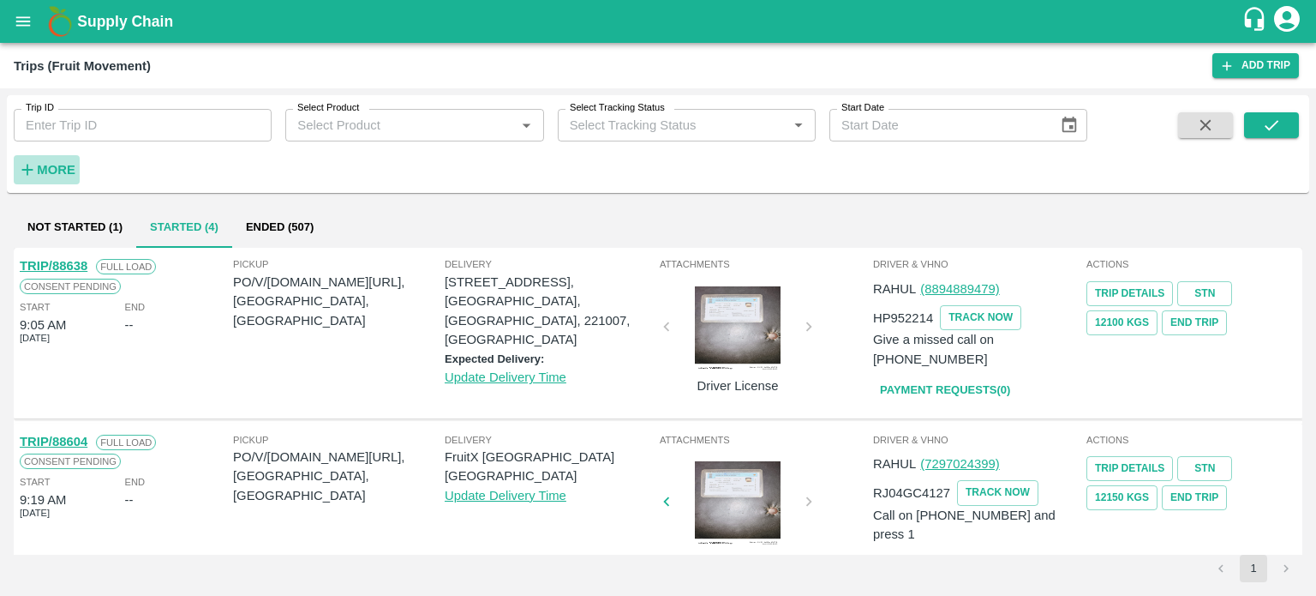
click at [56, 167] on strong "More" at bounding box center [56, 170] width 39 height 14
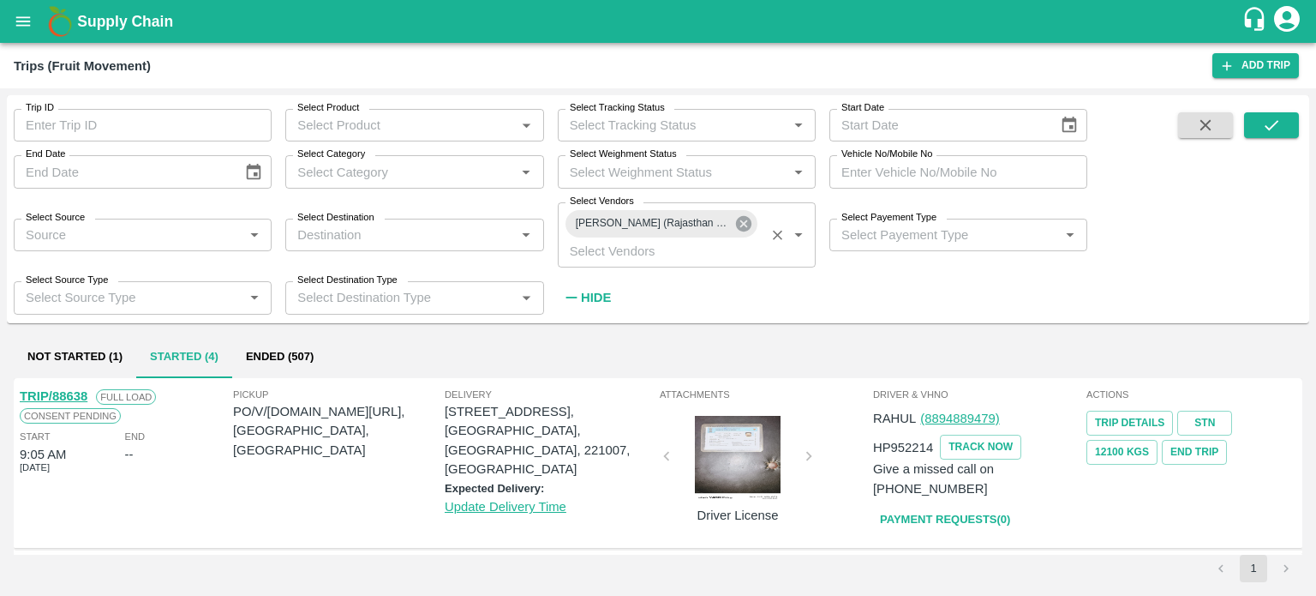
click at [751, 229] on icon at bounding box center [743, 223] width 19 height 19
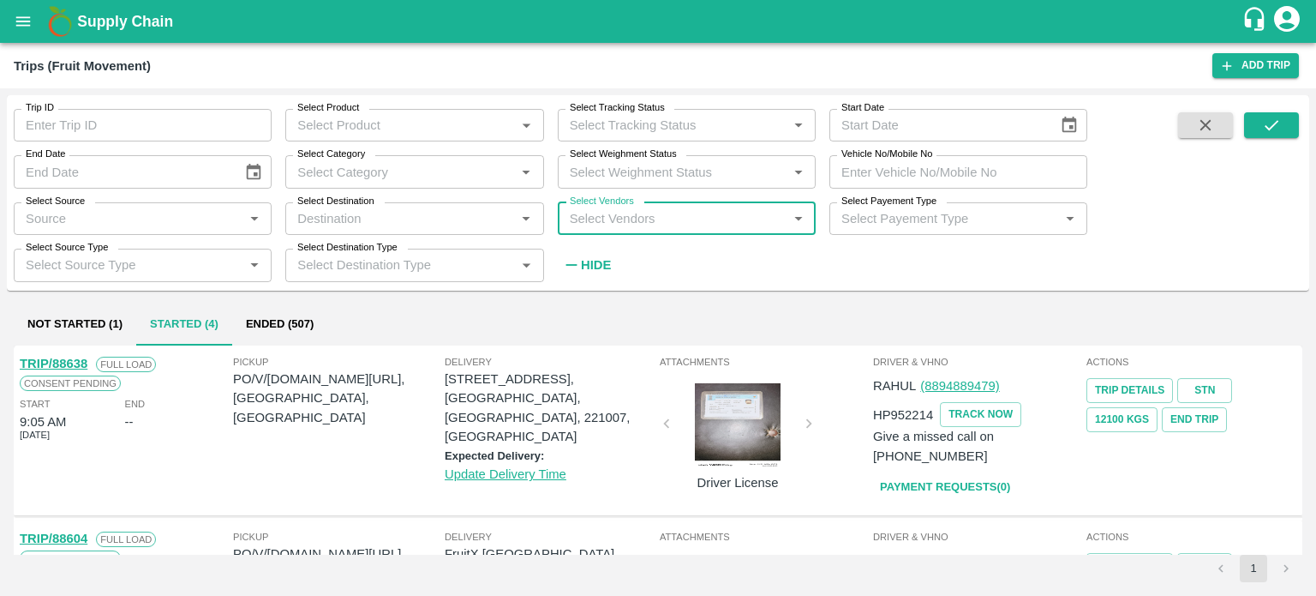
click at [650, 215] on input "Select Vendors" at bounding box center [672, 218] width 219 height 22
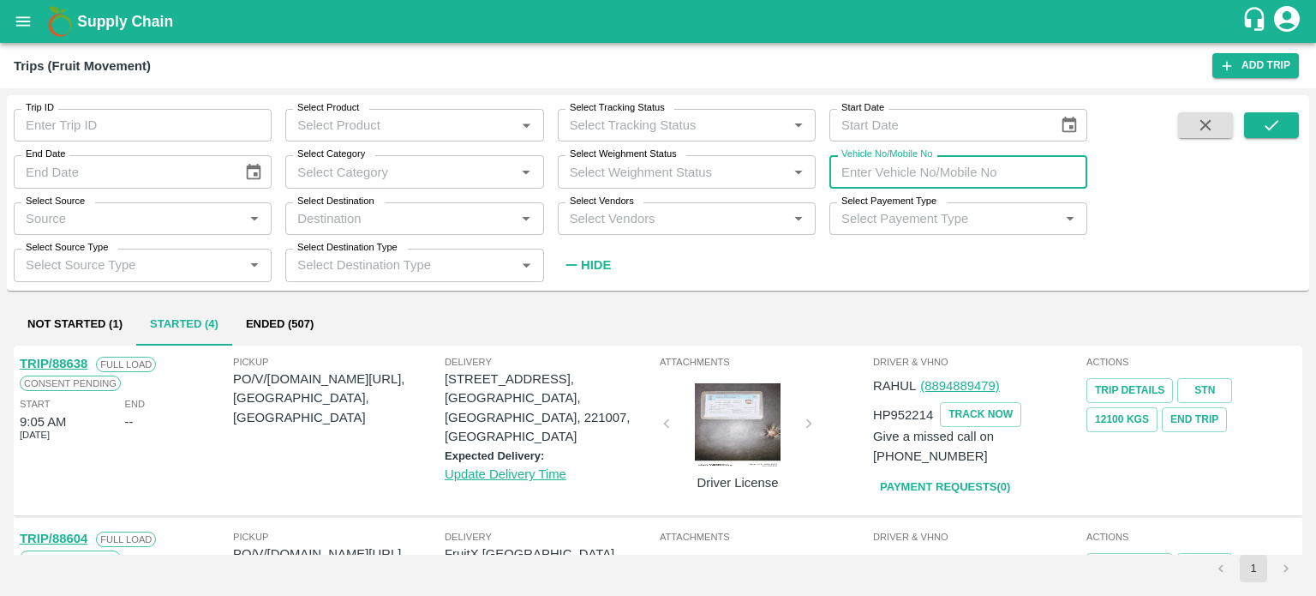
click at [936, 167] on input "Vehicle No/Mobile No" at bounding box center [958, 171] width 258 height 33
click at [1265, 126] on icon "submit" at bounding box center [1271, 125] width 19 height 19
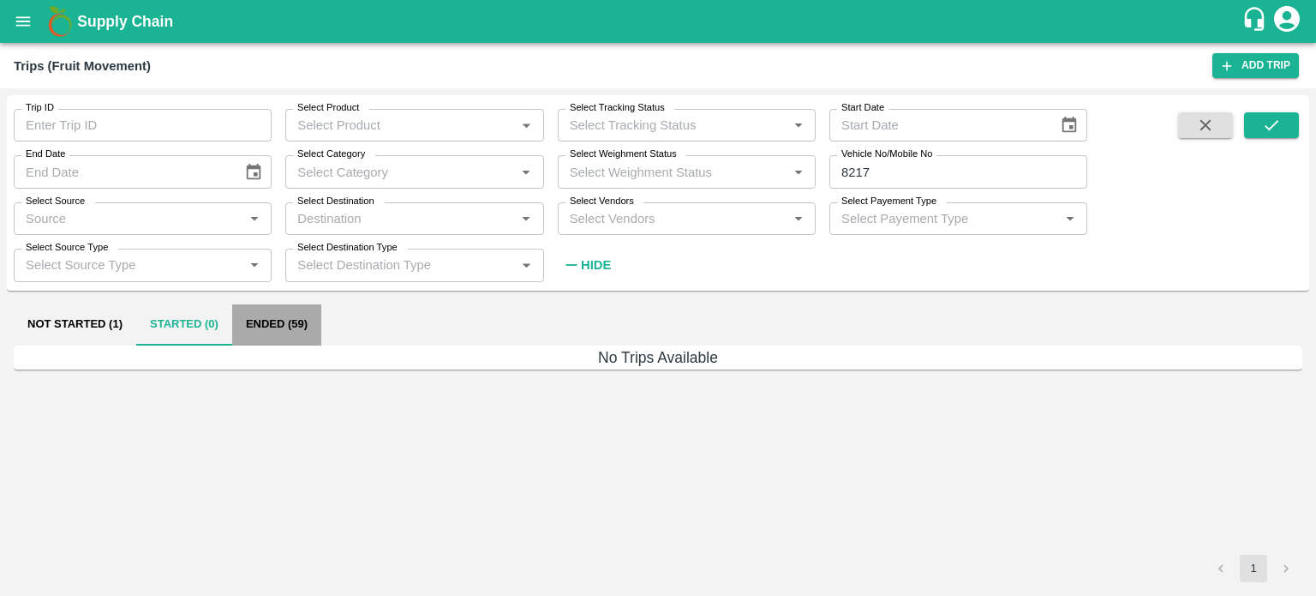
click at [258, 321] on button "Ended (59)" at bounding box center [276, 324] width 89 height 41
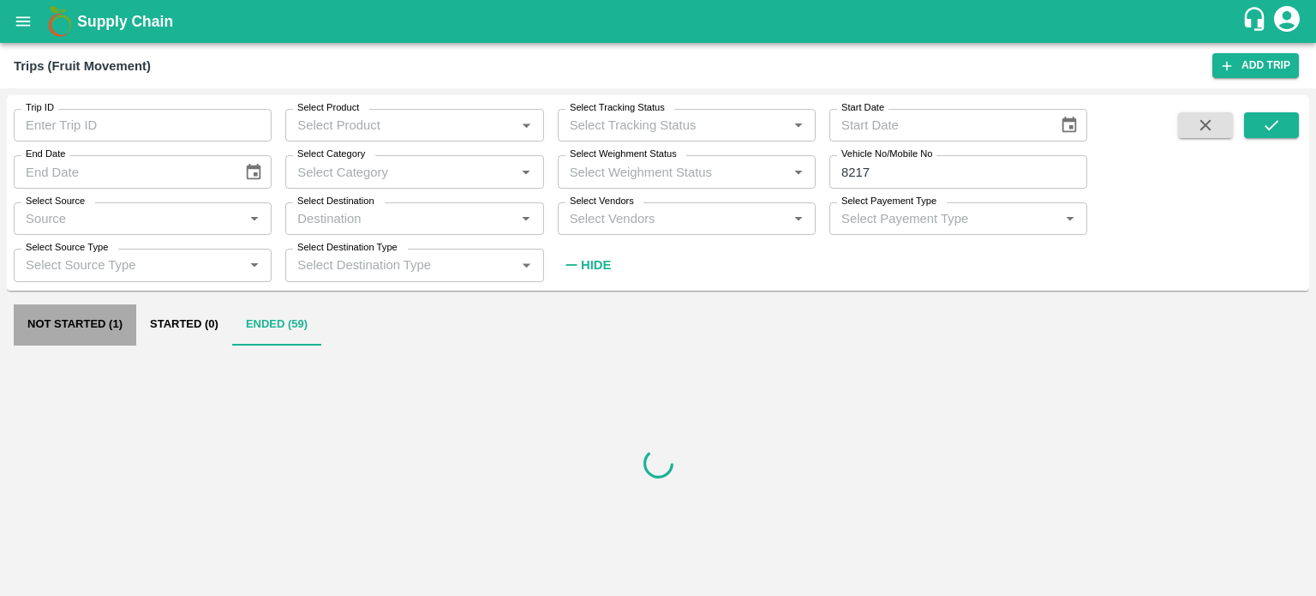
click at [92, 324] on button "Not Started (1)" at bounding box center [75, 324] width 123 height 41
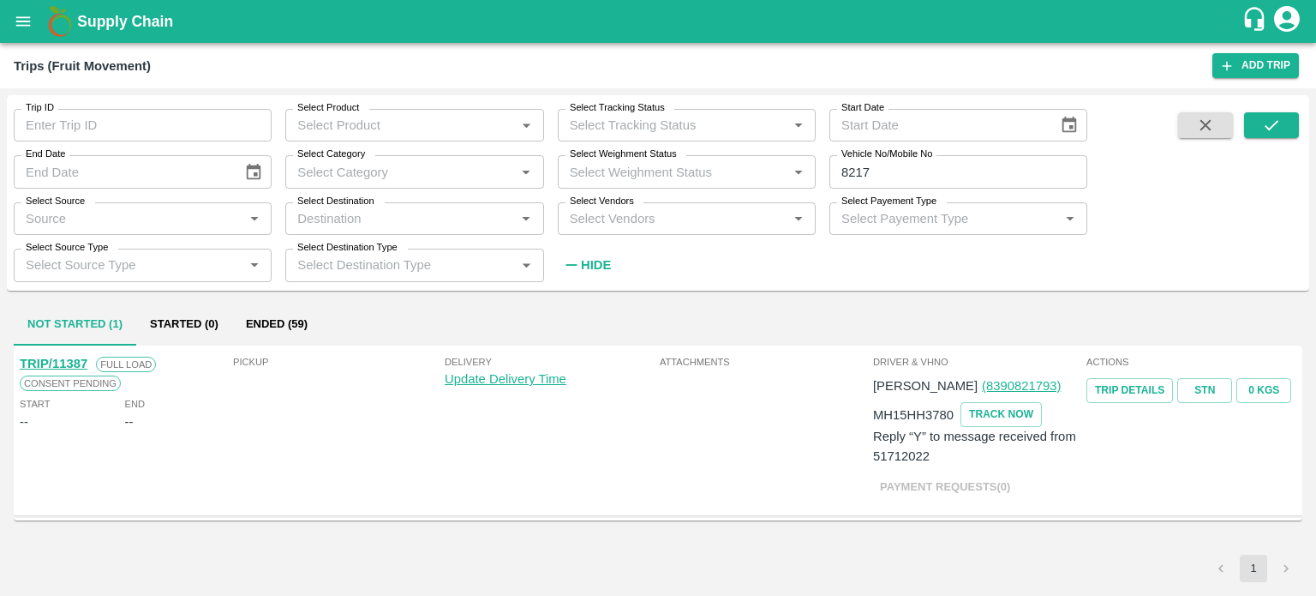
click at [899, 164] on input "8217" at bounding box center [958, 171] width 258 height 33
type input "8"
click at [1282, 123] on button "submit" at bounding box center [1271, 125] width 55 height 26
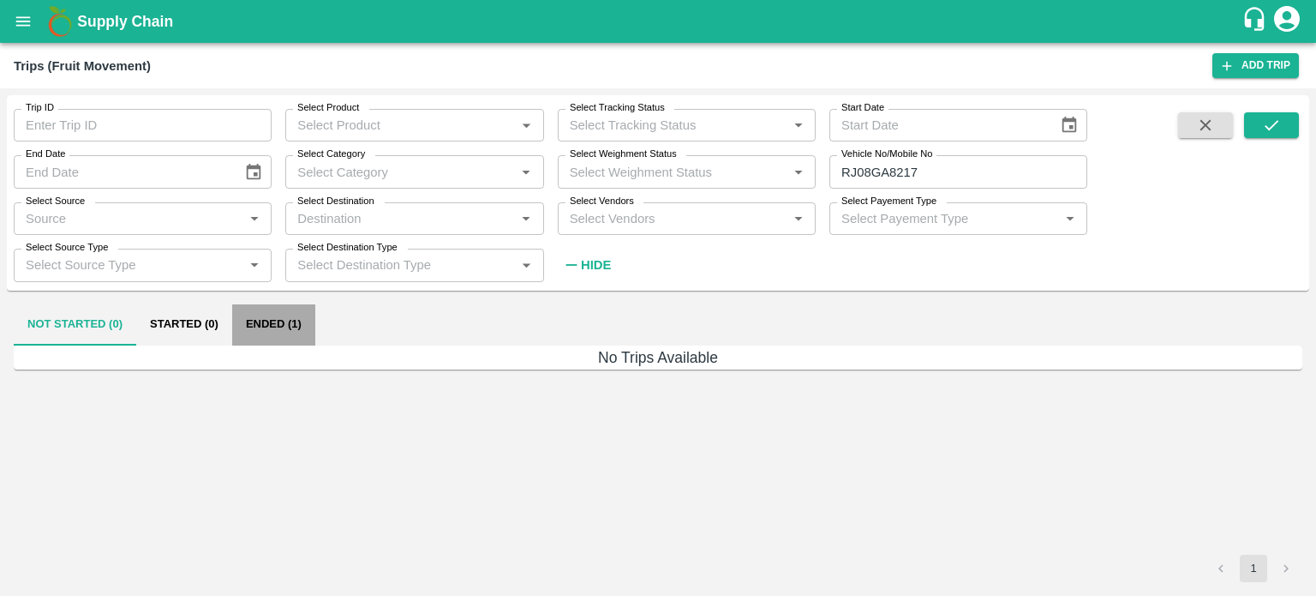
click at [277, 319] on button "Ended (1)" at bounding box center [273, 324] width 83 height 41
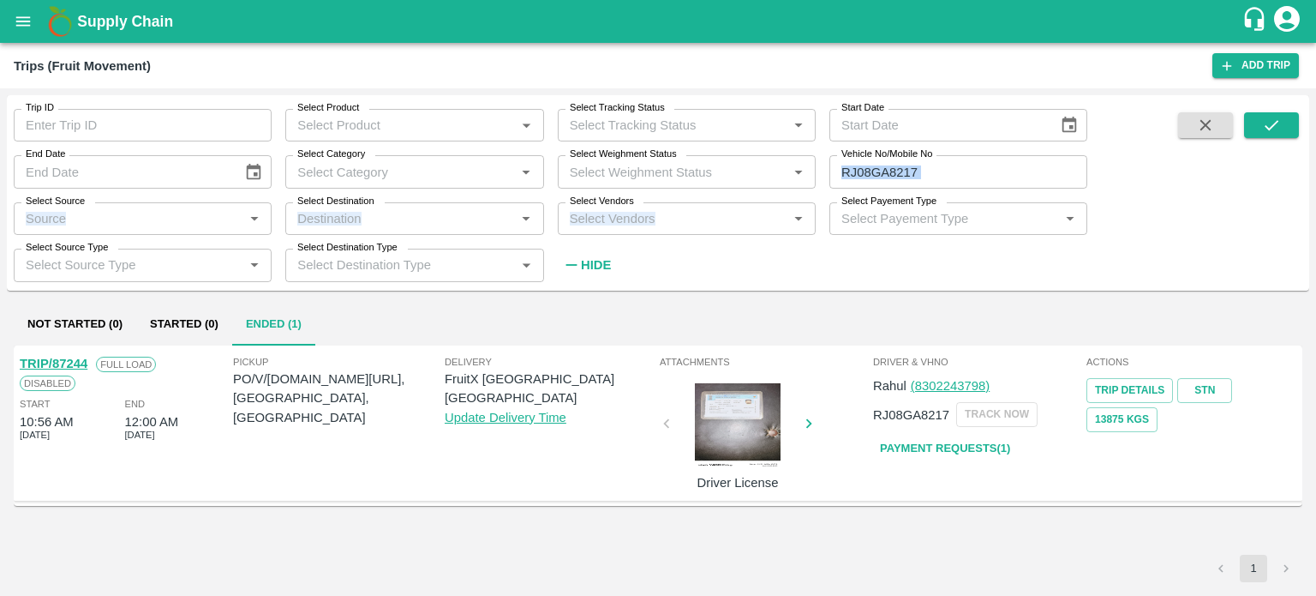
drag, startPoint x: 977, startPoint y: 189, endPoint x: 967, endPoint y: 160, distance: 30.1
click at [967, 160] on div "Trip ID Trip ID Select Product Select Product   * Select Tracking Status Select…" at bounding box center [543, 188] width 1087 height 186
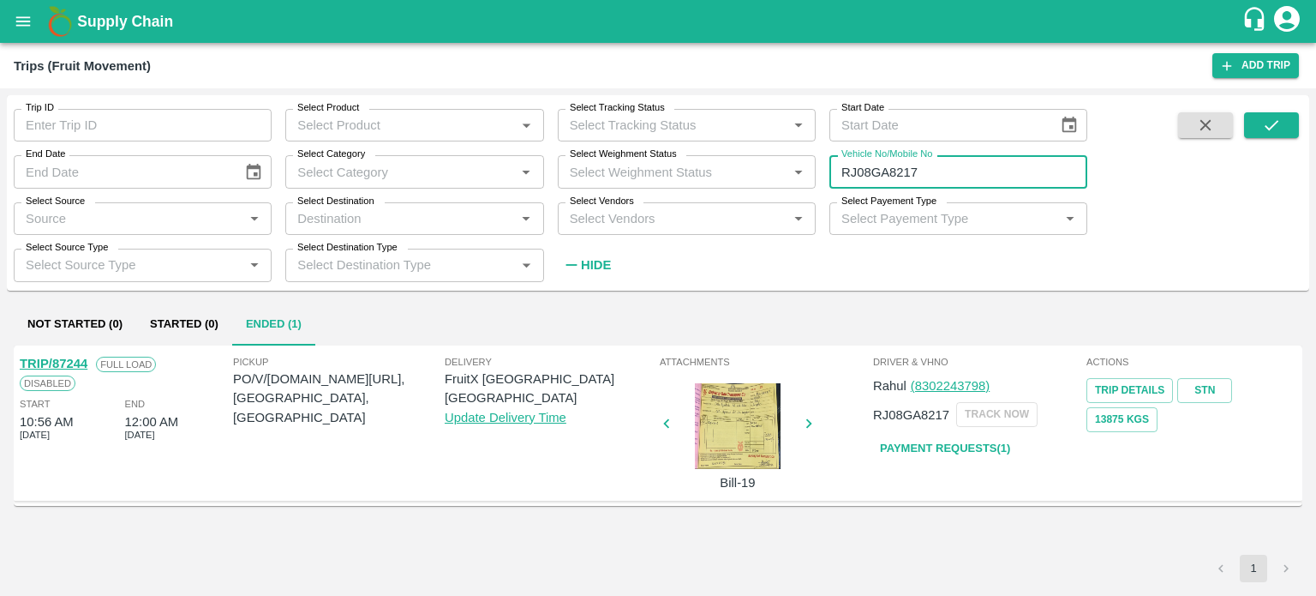
click at [967, 160] on input "RJ08GA8217" at bounding box center [958, 171] width 258 height 33
click at [961, 173] on input "2" at bounding box center [958, 171] width 258 height 33
type input "2"
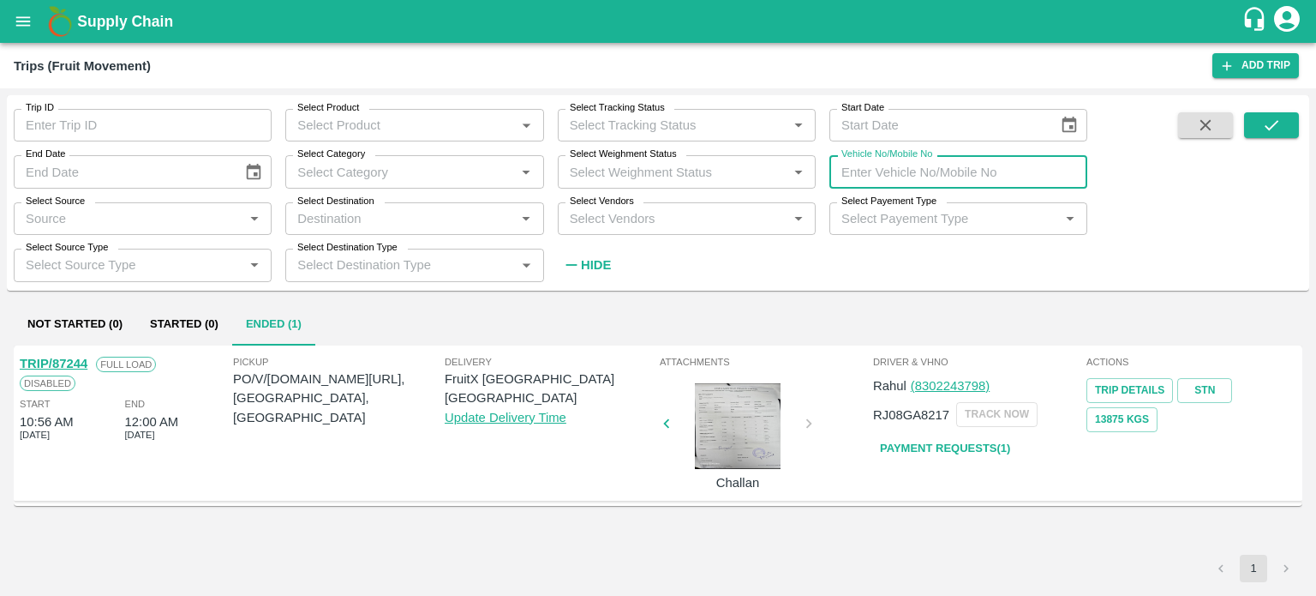
click at [961, 173] on input "Vehicle No/Mobile No" at bounding box center [958, 171] width 258 height 33
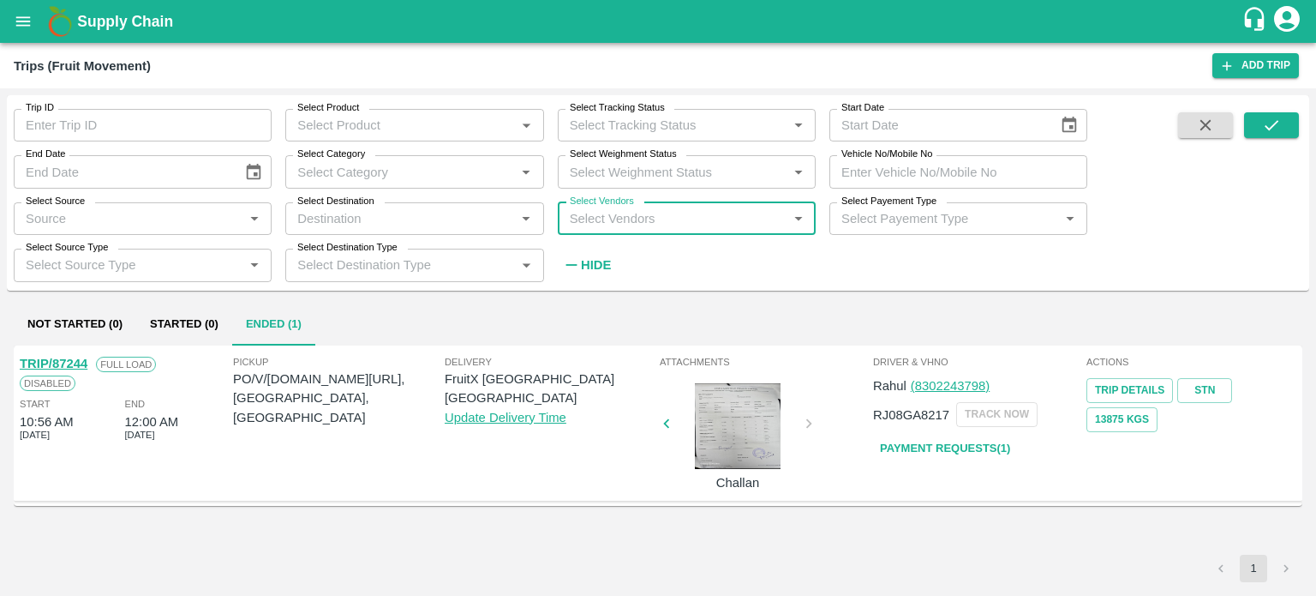
click at [628, 222] on input "Select Vendors" at bounding box center [672, 218] width 219 height 22
type input "BACCH"
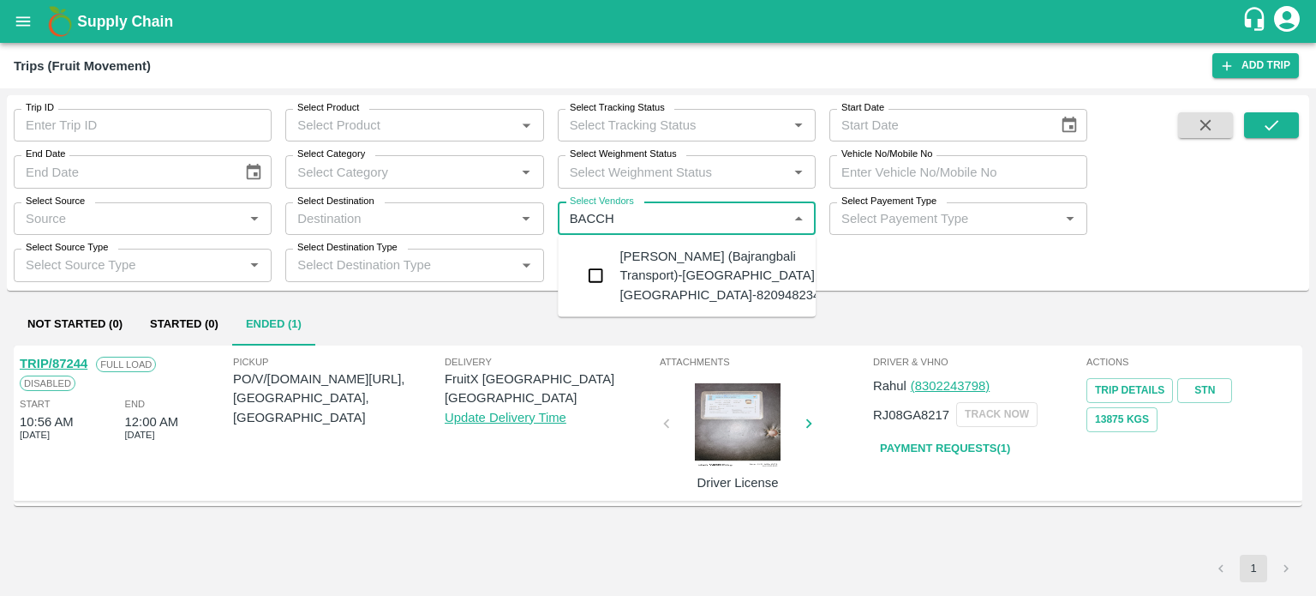
type input "RJ08GA8217"
click at [659, 261] on div "[PERSON_NAME] (Bajrangbali Transport)-[GEOGRAPHIC_DATA], [GEOGRAPHIC_DATA]-8209…" at bounding box center [723, 275] width 207 height 57
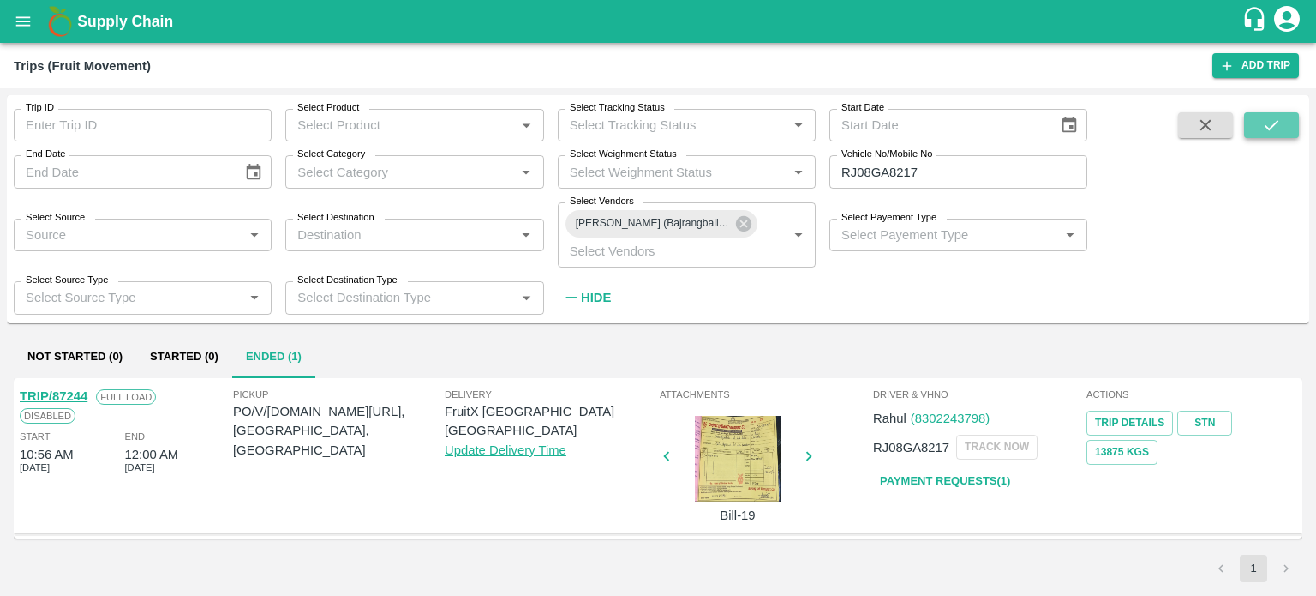
click at [1277, 133] on icon "submit" at bounding box center [1271, 125] width 19 height 19
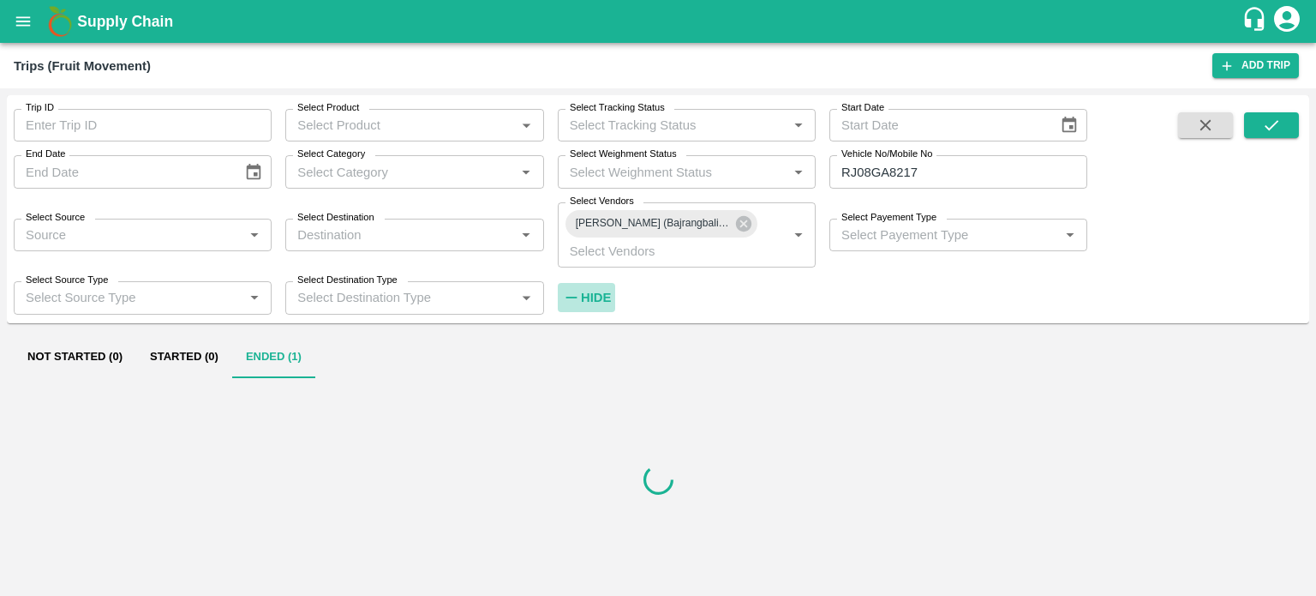
click at [600, 291] on strong "Hide" at bounding box center [596, 297] width 30 height 14
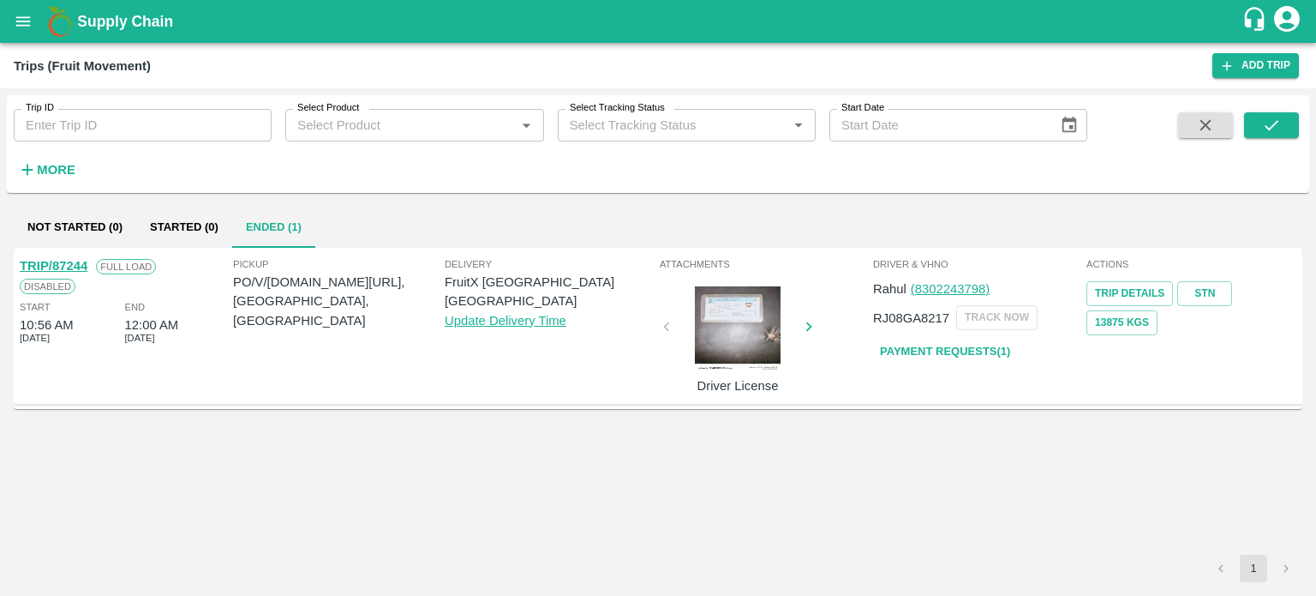
click at [54, 173] on strong "More" at bounding box center [56, 170] width 39 height 14
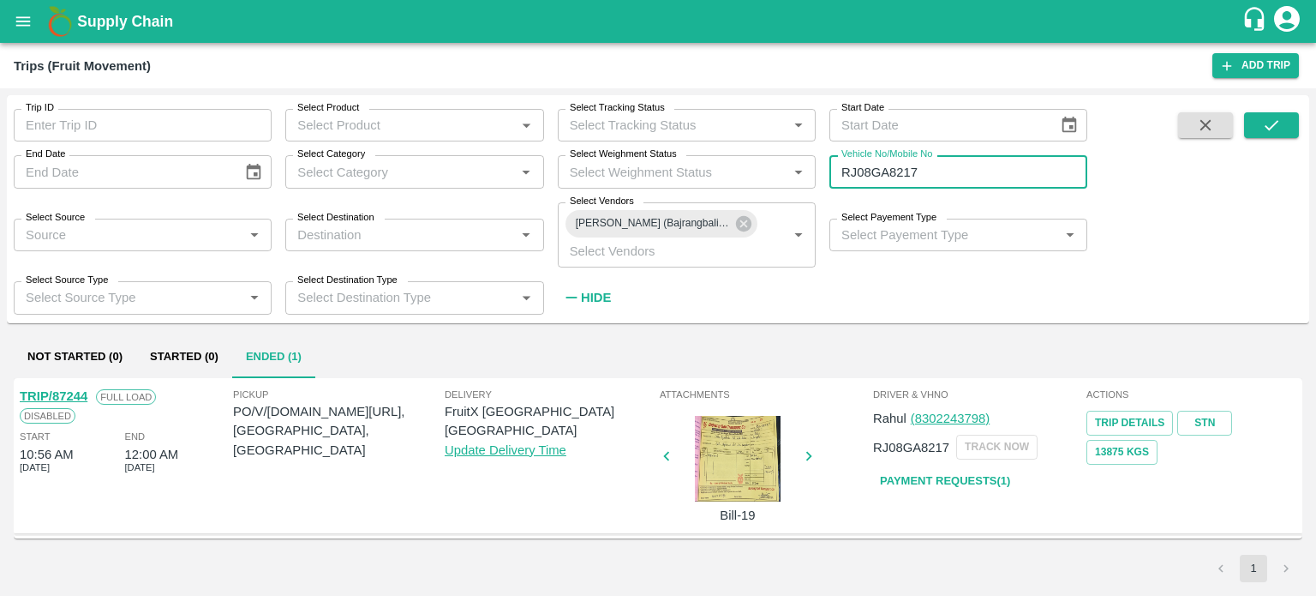
click at [952, 164] on input "RJ08GA8217" at bounding box center [958, 171] width 258 height 33
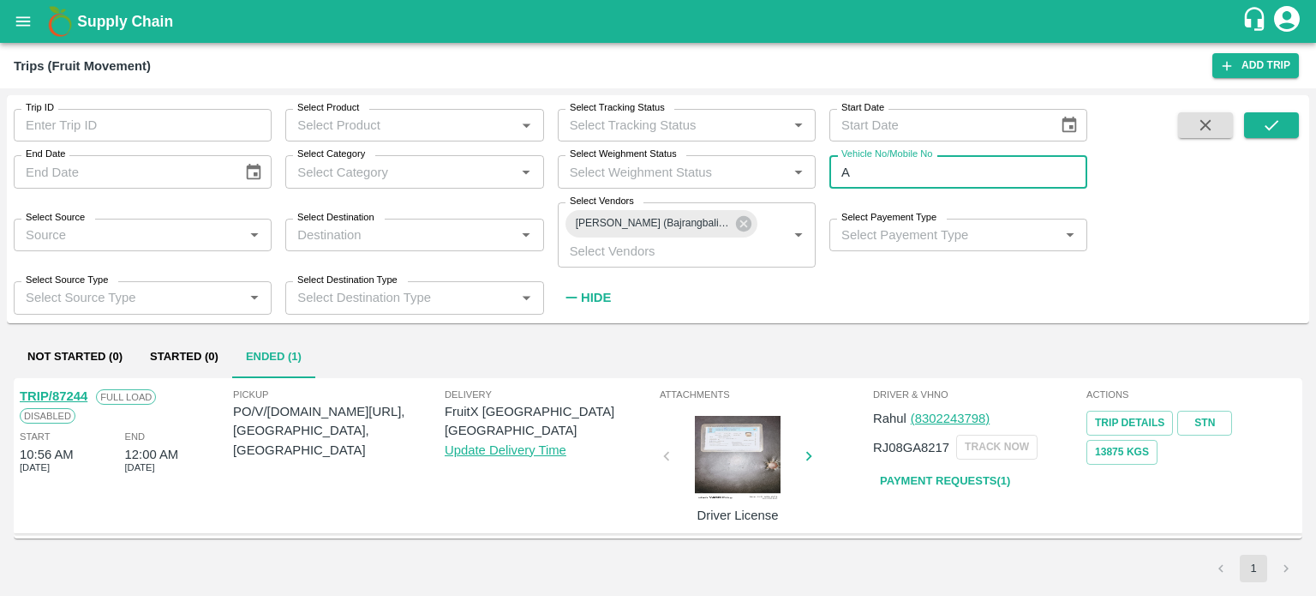
type input "A"
click at [952, 164] on input "Vehicle No/Mobile No" at bounding box center [958, 171] width 258 height 33
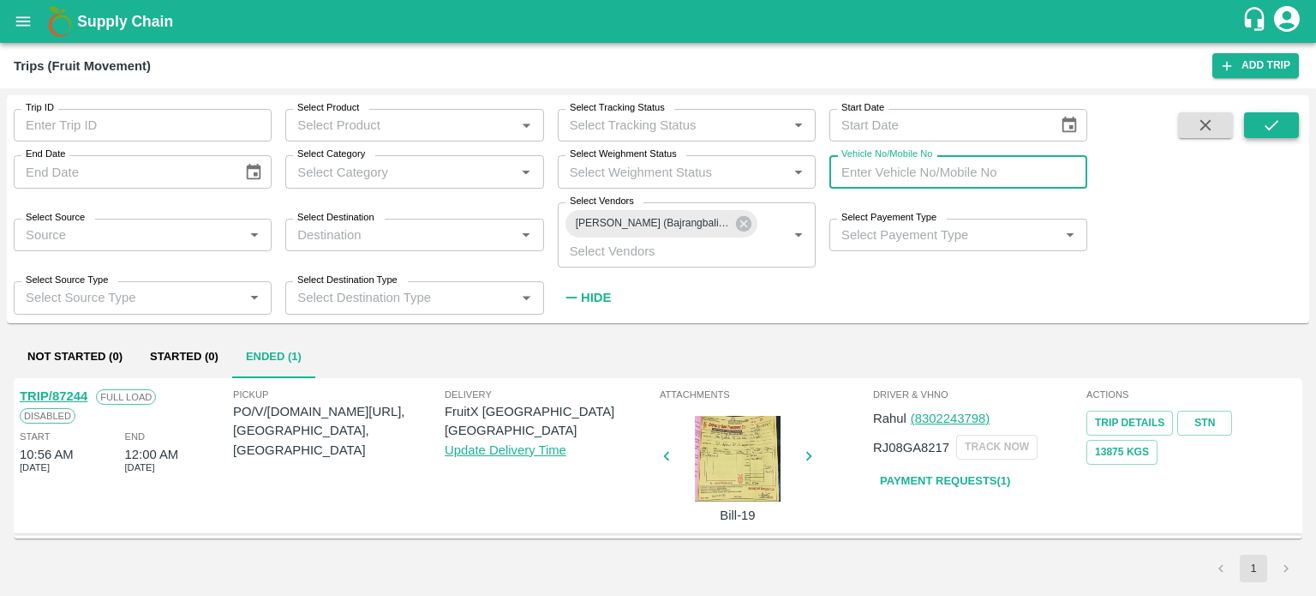
click at [1254, 126] on button "submit" at bounding box center [1271, 125] width 55 height 26
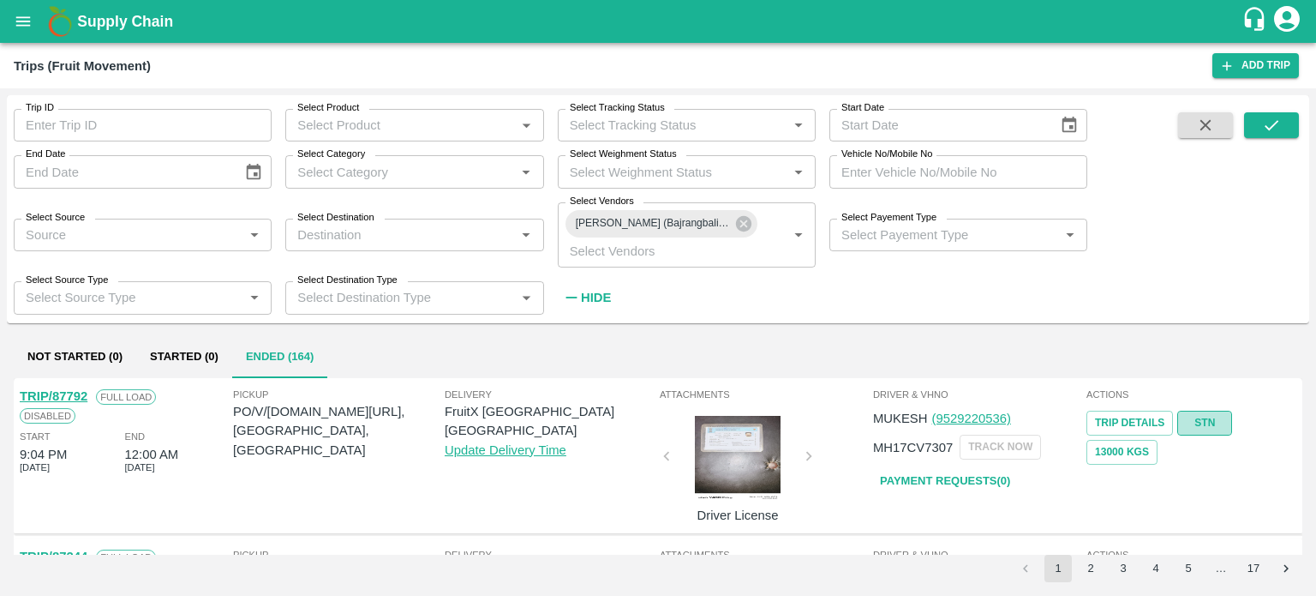
click at [1196, 426] on link "STN" at bounding box center [1204, 422] width 55 height 25
